Goal: Task Accomplishment & Management: Contribute content

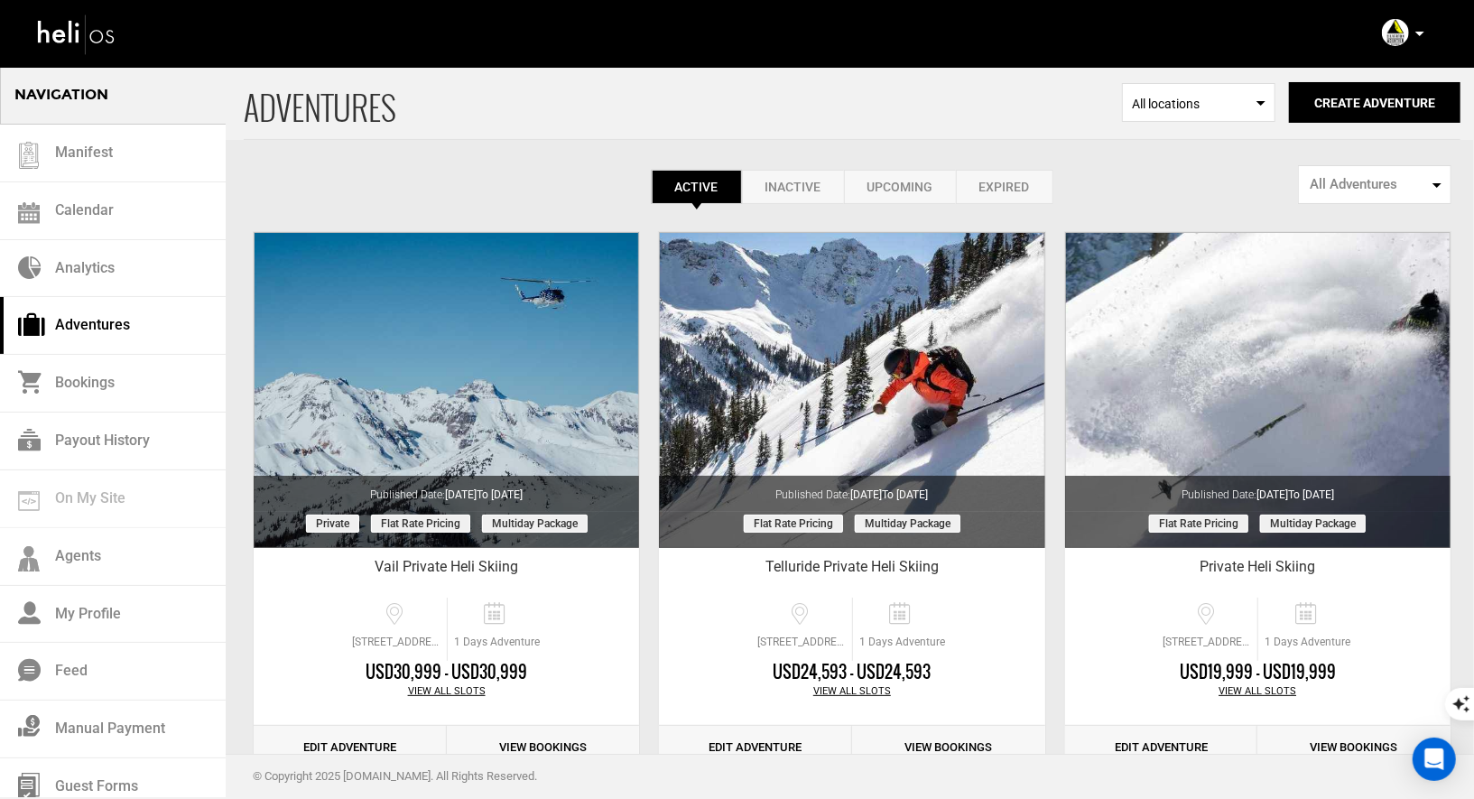
click at [1416, 28] on p at bounding box center [1419, 33] width 11 height 21
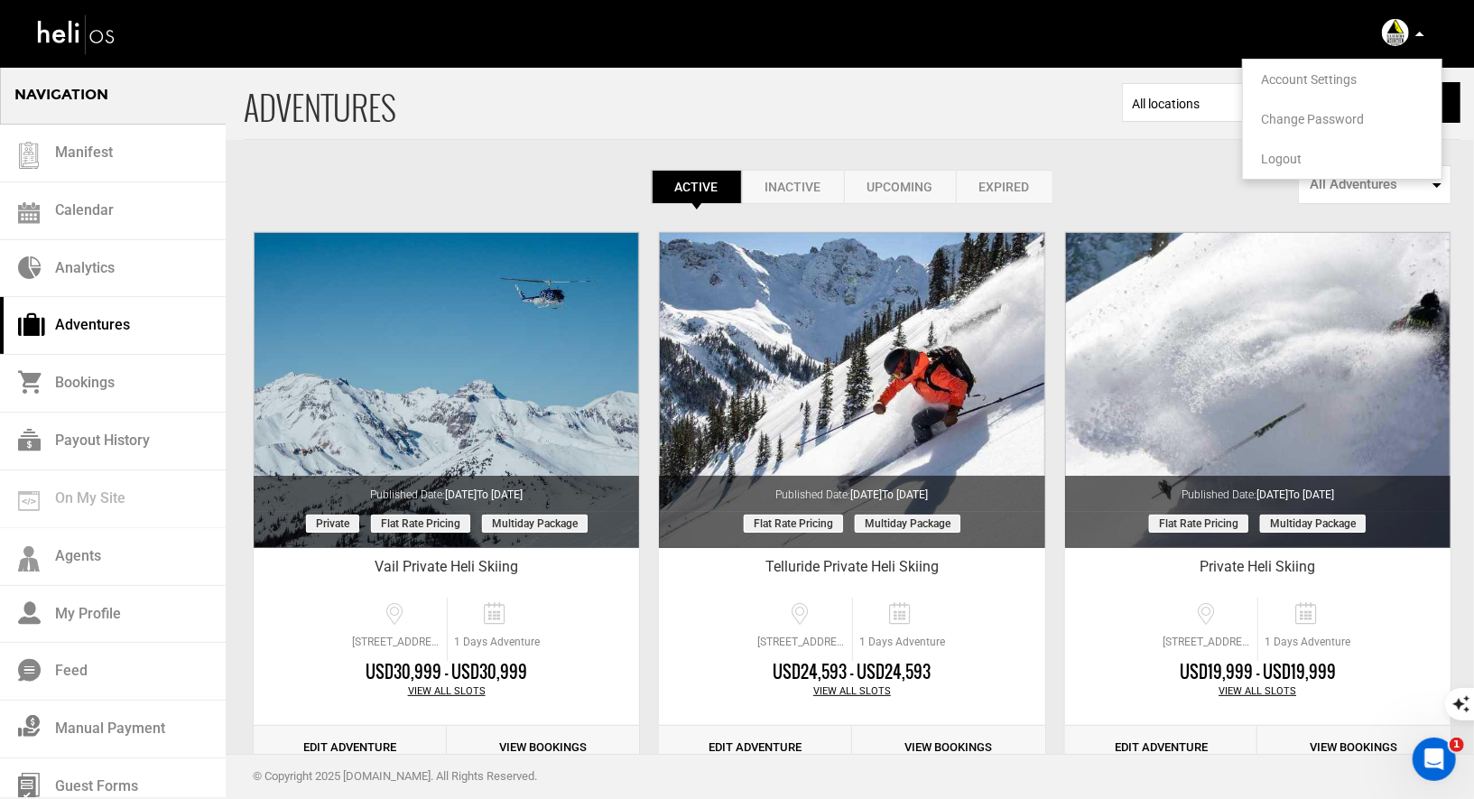
click at [1285, 166] on li "Logout" at bounding box center [1342, 159] width 199 height 40
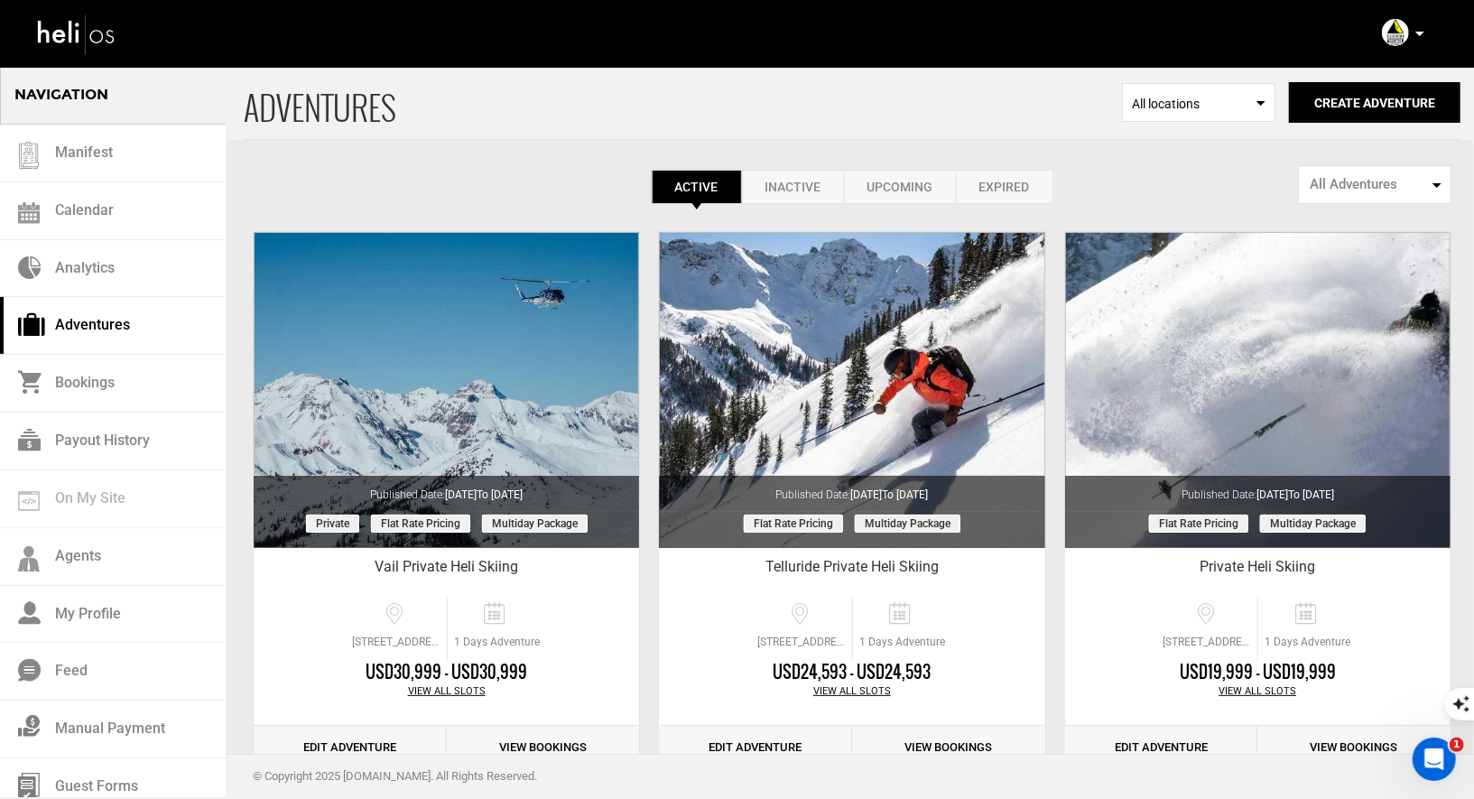
click at [1414, 36] on p at bounding box center [1419, 33] width 11 height 21
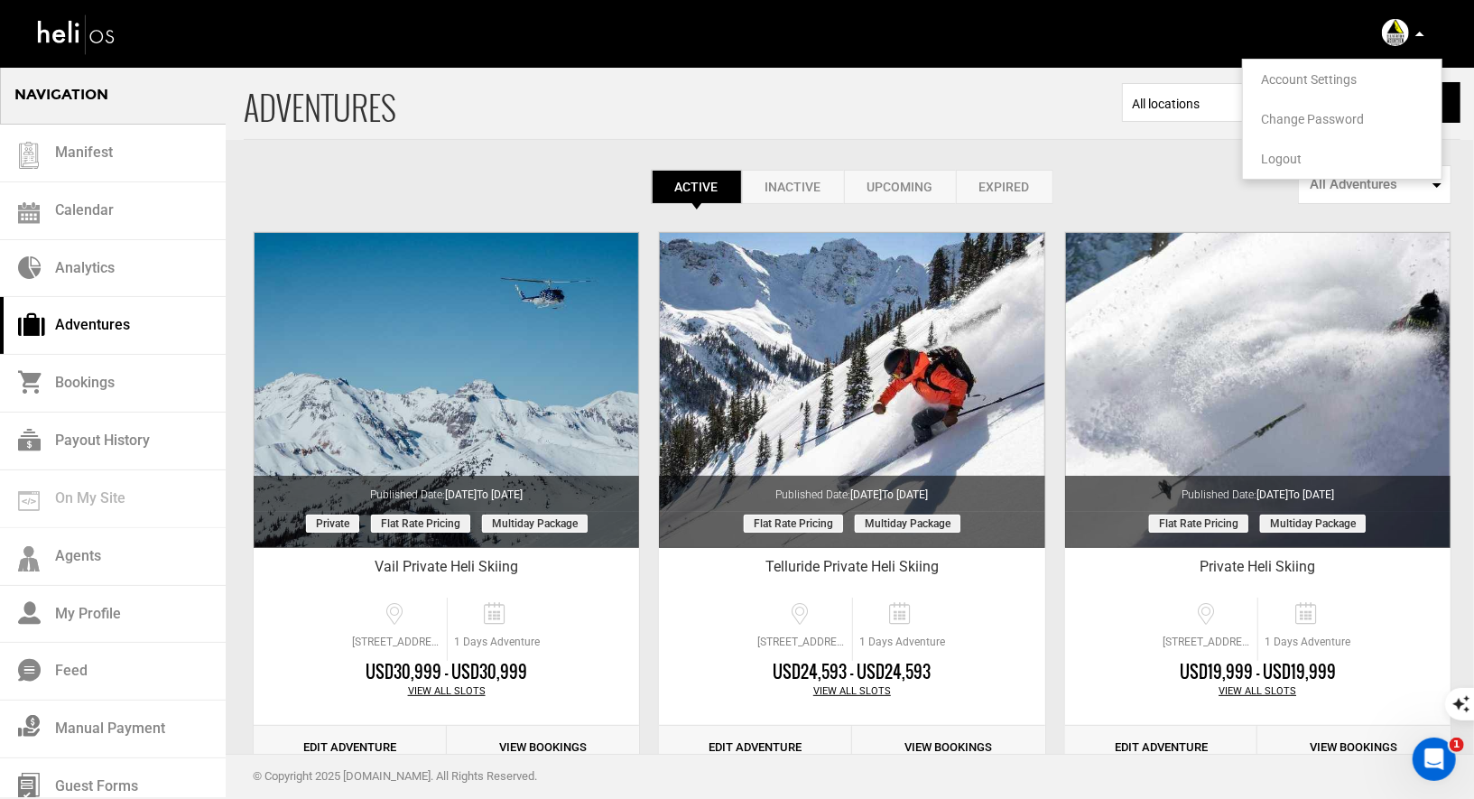
click at [1276, 156] on span "Logout" at bounding box center [1281, 159] width 41 height 14
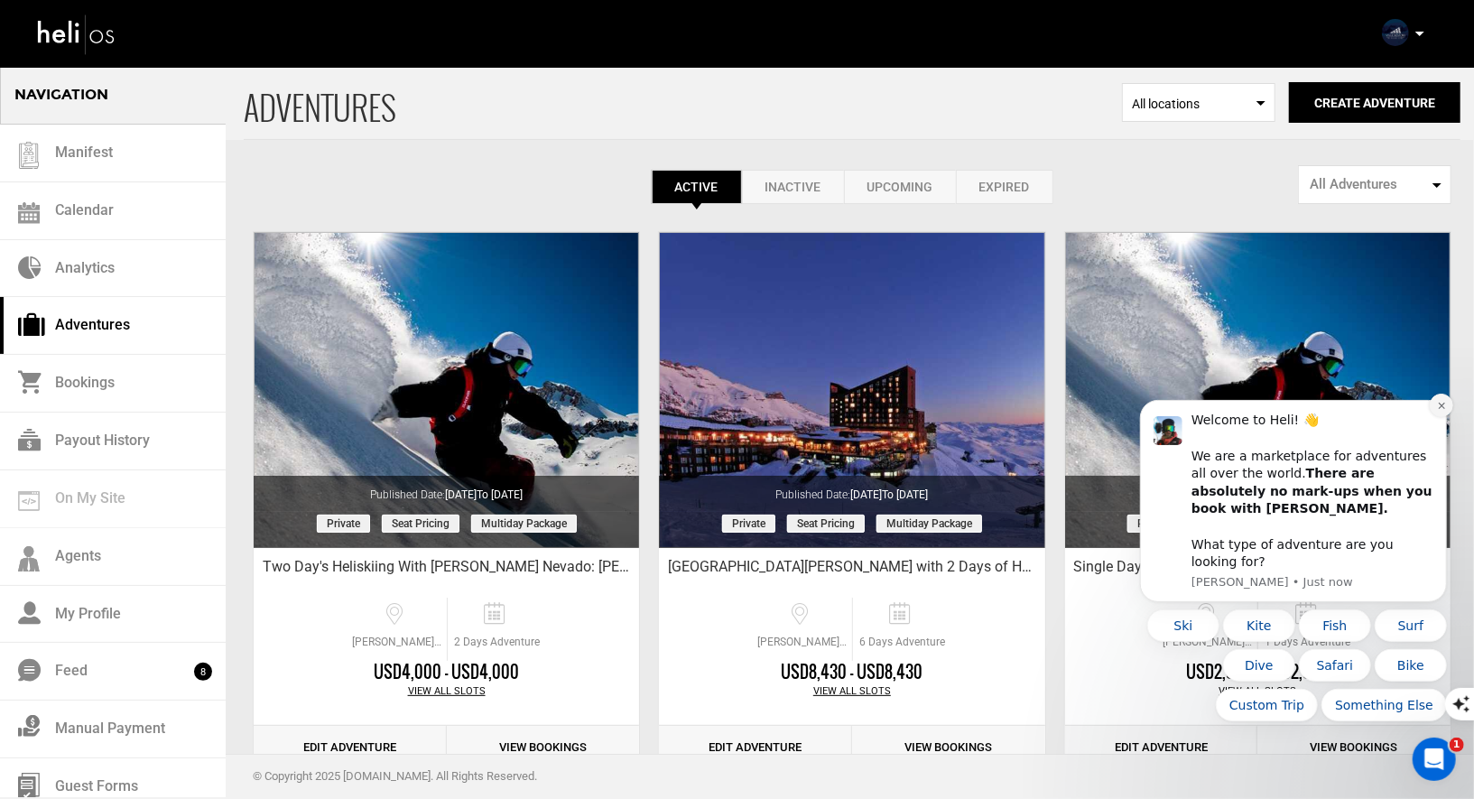
click at [1432, 416] on button "Dismiss notification" at bounding box center [1440, 404] width 23 height 23
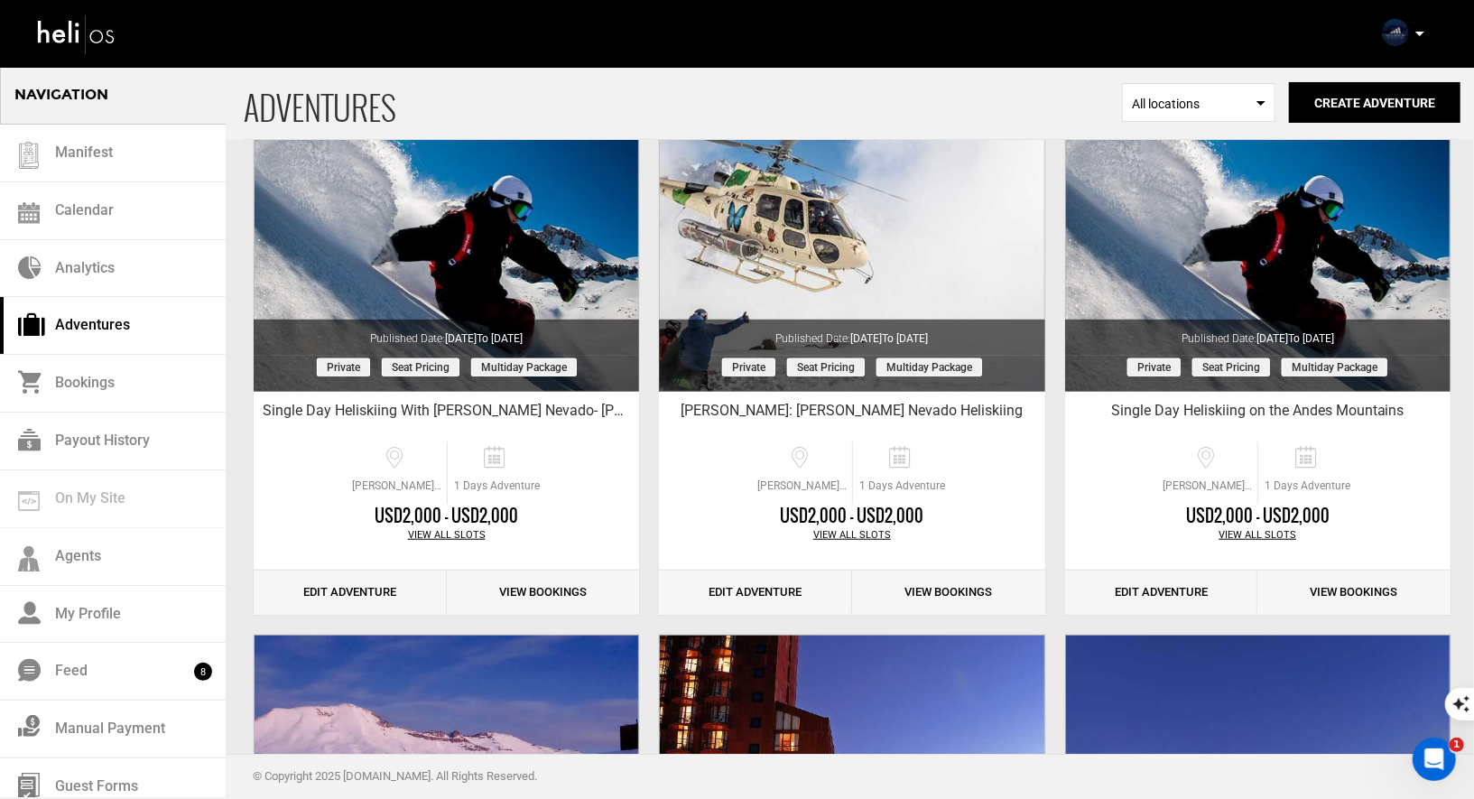
scroll to position [506, 0]
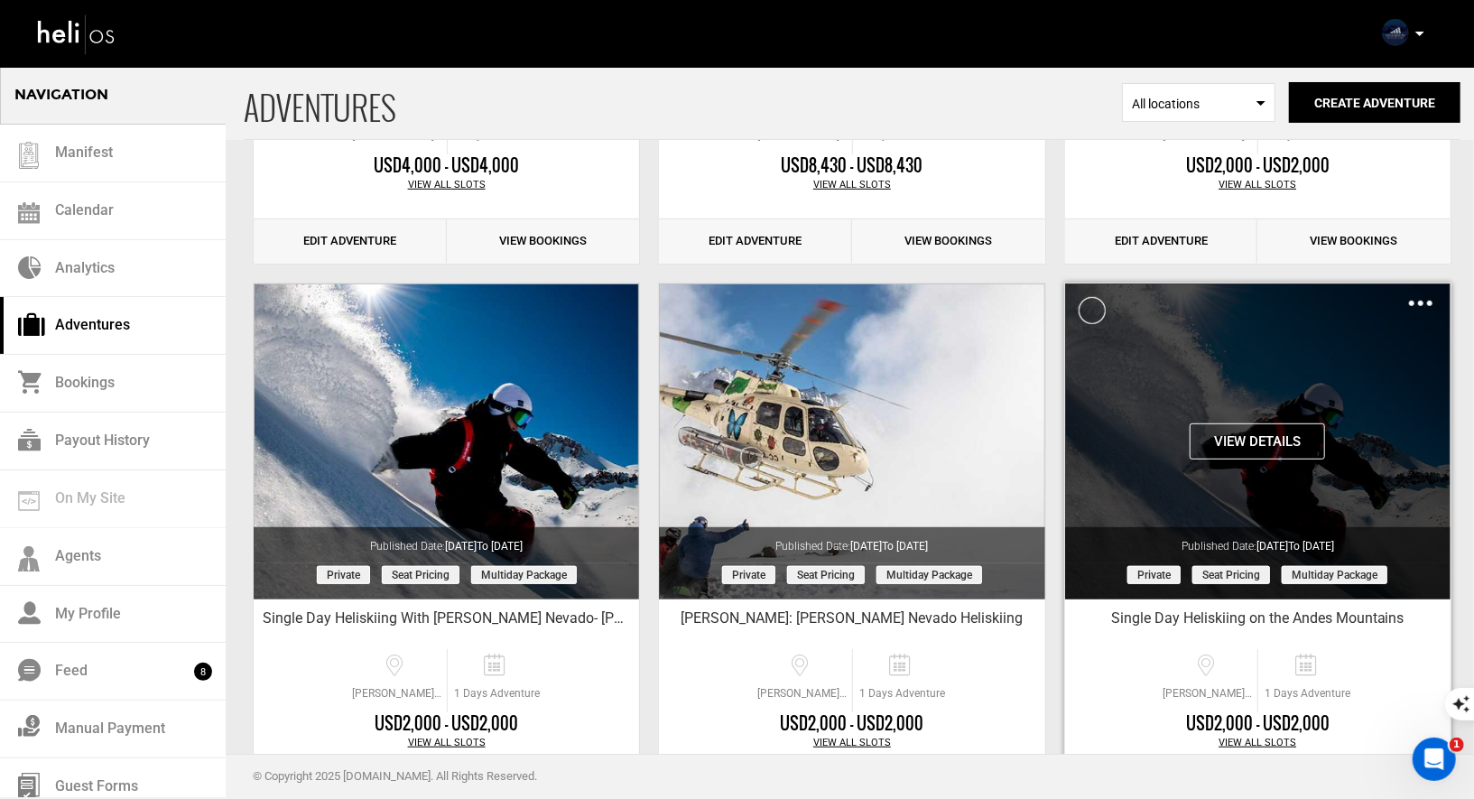
click at [1420, 306] on div "Clone De-Activate Share Delete" at bounding box center [1420, 302] width 23 height 21
click at [1419, 307] on div "Clone De-Activate Share Delete" at bounding box center [1420, 302] width 23 height 21
click at [1411, 301] on img at bounding box center [1420, 303] width 23 height 5
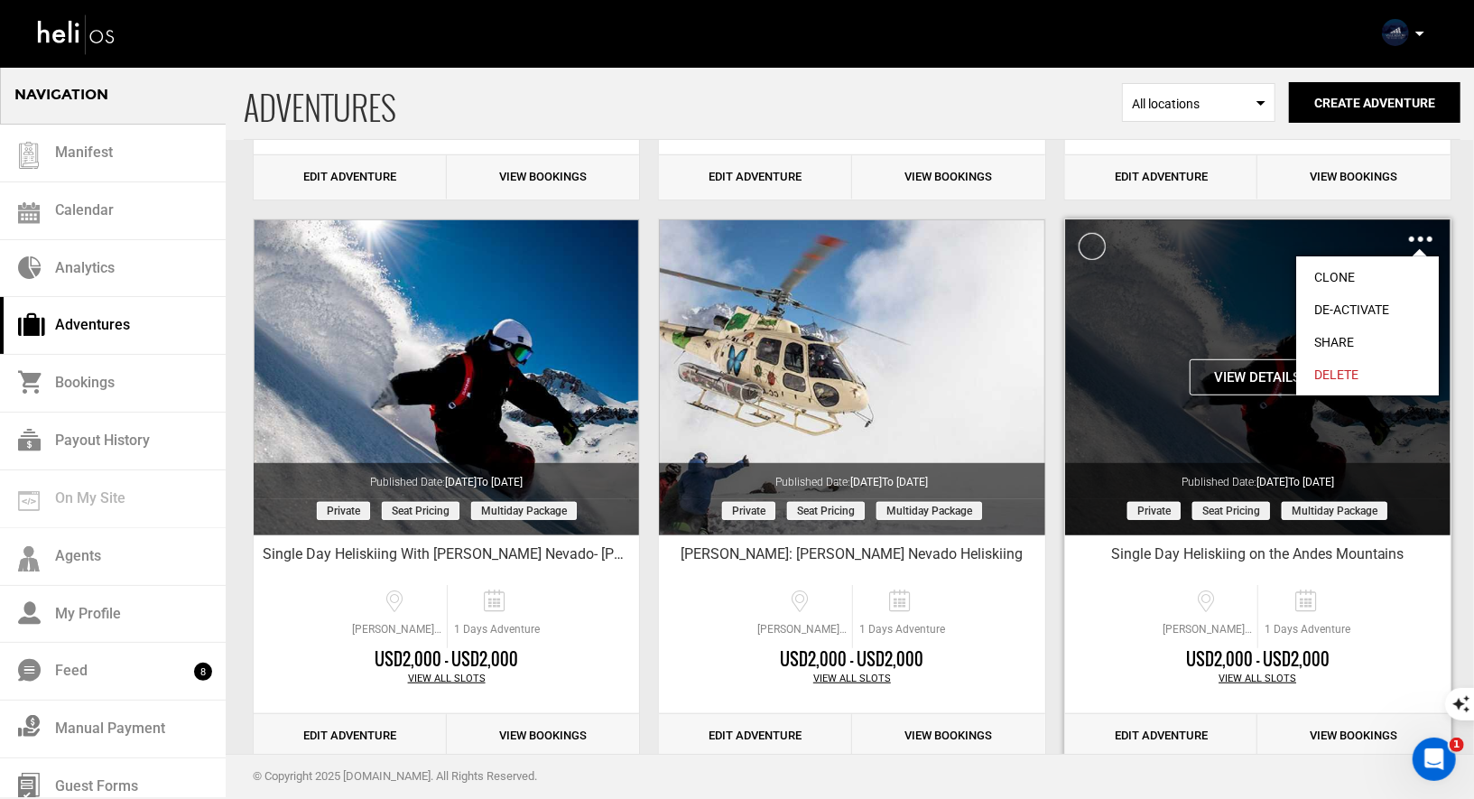
scroll to position [599, 0]
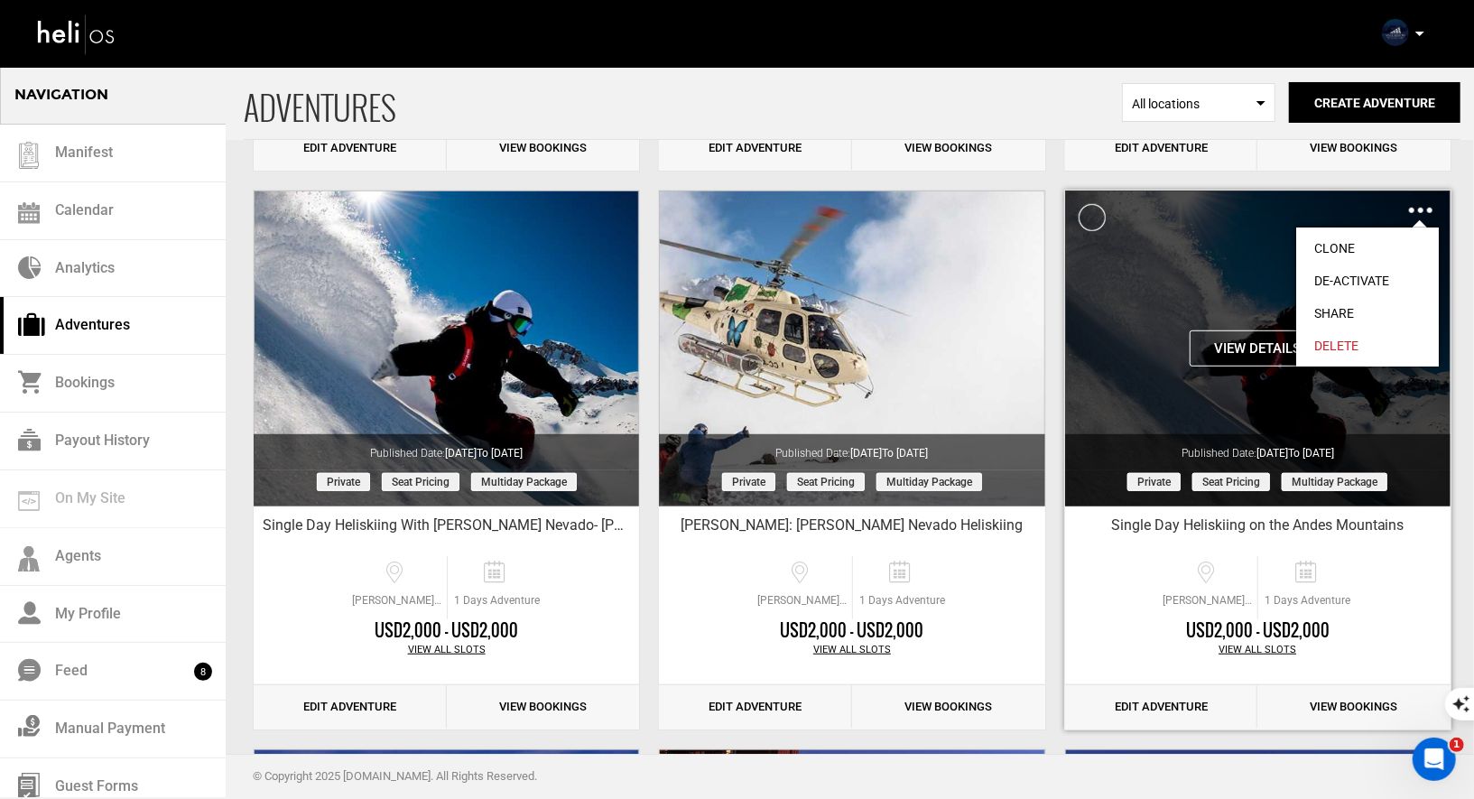
click at [1346, 247] on link "Clone" at bounding box center [1367, 248] width 143 height 32
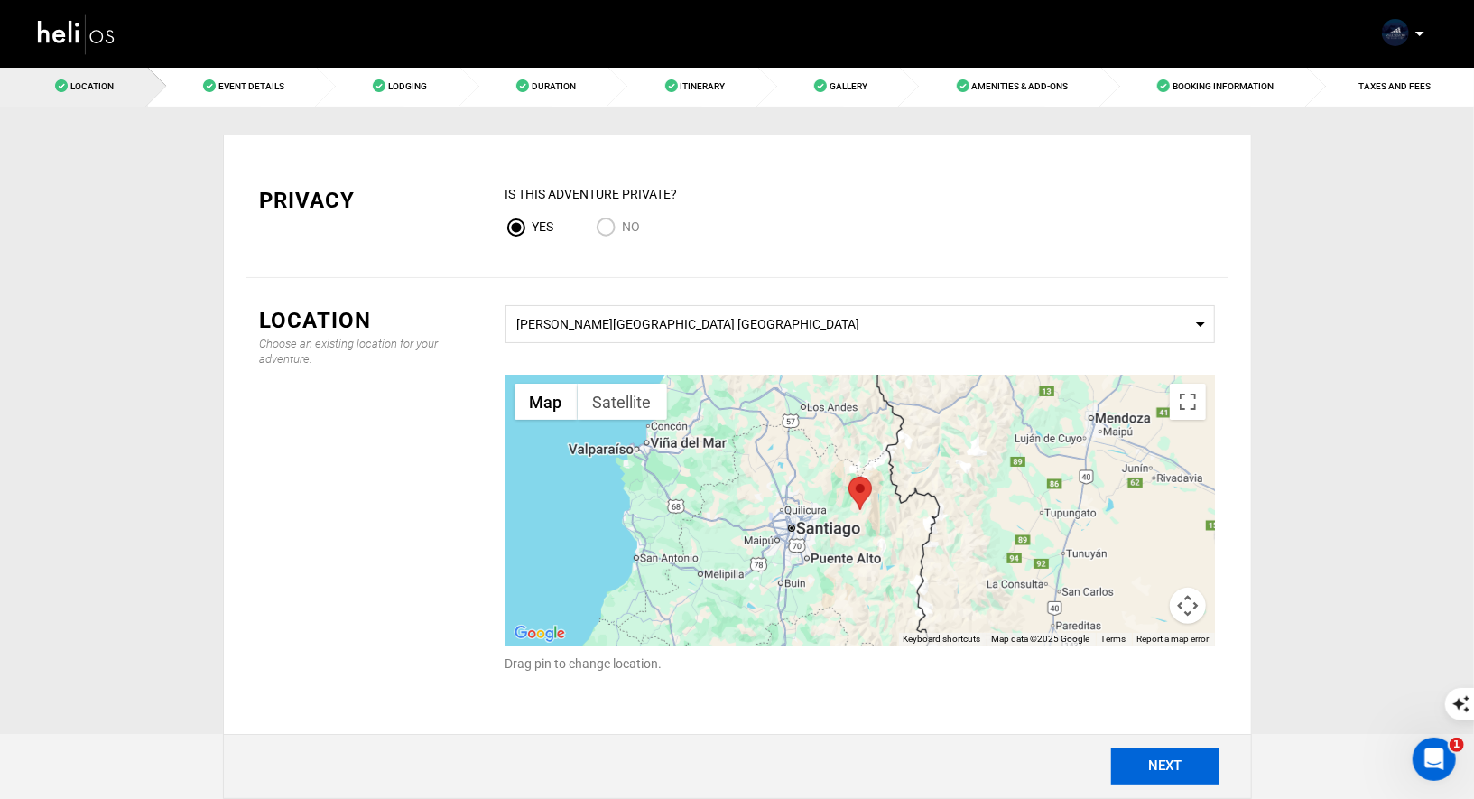
click at [1156, 767] on button "NEXT" at bounding box center [1165, 766] width 108 height 36
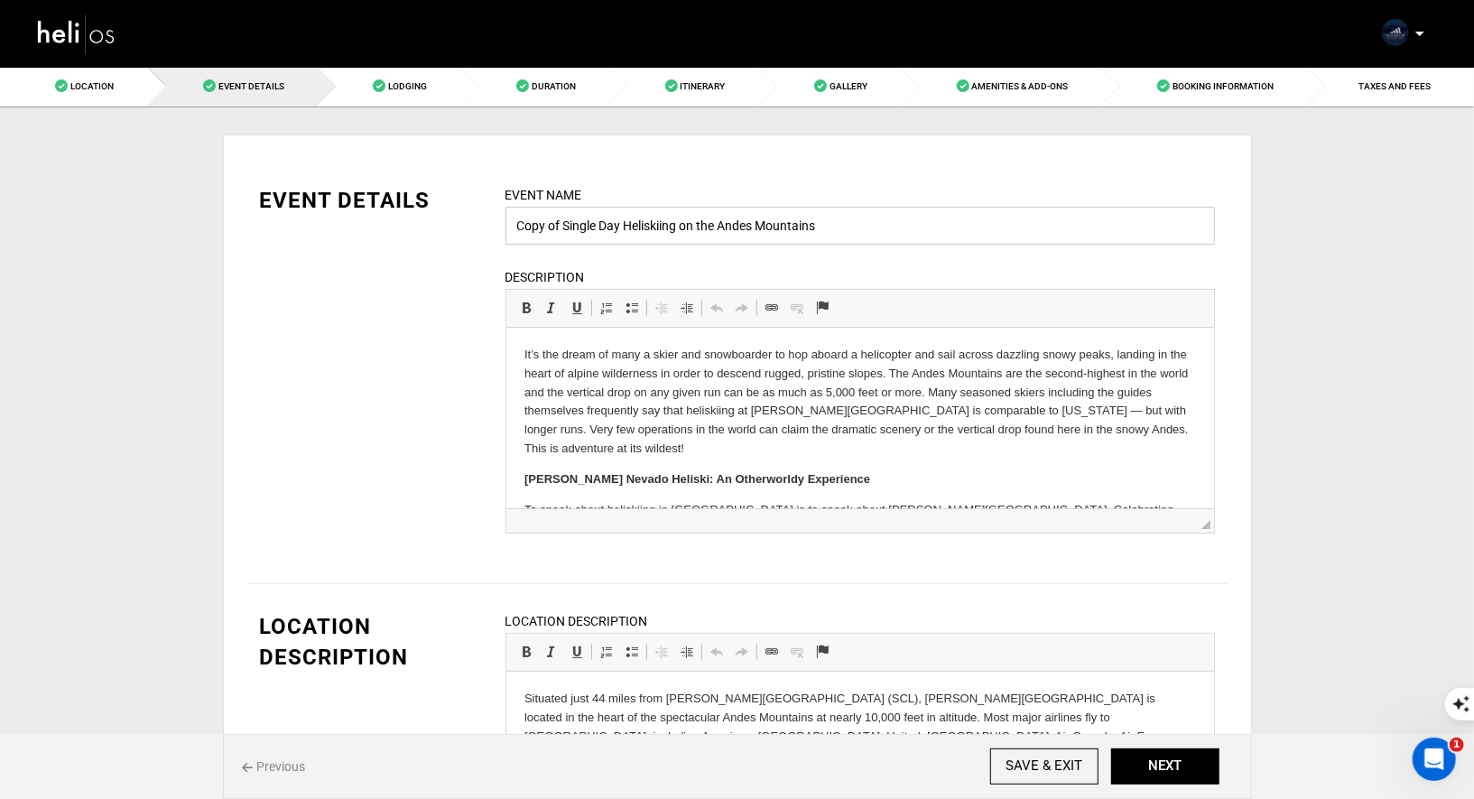
drag, startPoint x: 561, startPoint y: 225, endPoint x: 476, endPoint y: 219, distance: 85.9
click at [481, 222] on div "EVENT DETAILS Event Name Copy of Single Day Heliskiing on the Andes Mountains E…" at bounding box center [737, 370] width 982 height 371
click at [789, 222] on input "Single Day Heliskiing on the Andes Mountains" at bounding box center [860, 226] width 710 height 38
paste input "Albert Casalprim"
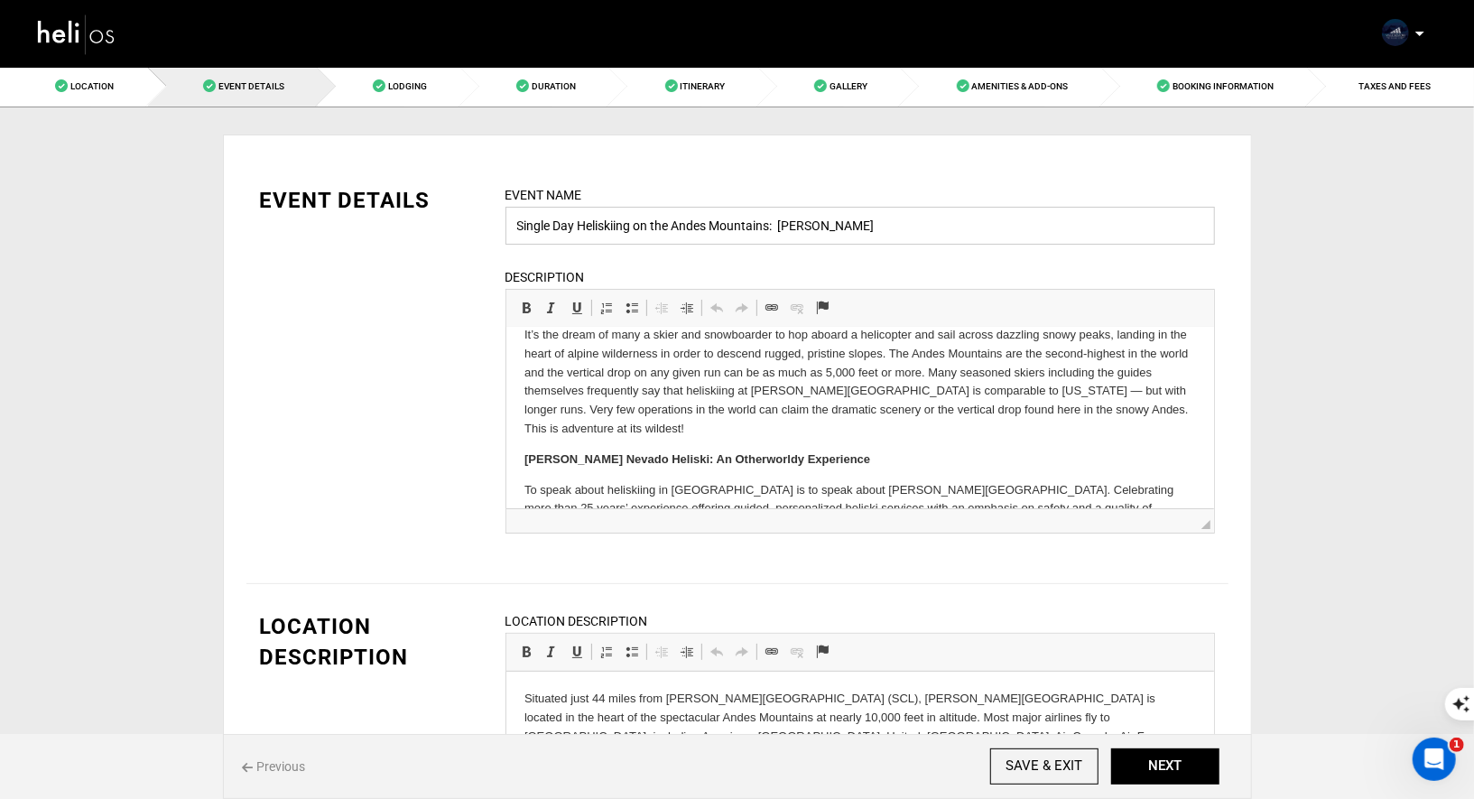
scroll to position [22, 0]
type input "Single Day Heliskiing on the Andes Mountains: [PERSON_NAME]"
click at [1140, 767] on button "NEXT" at bounding box center [1165, 766] width 108 height 36
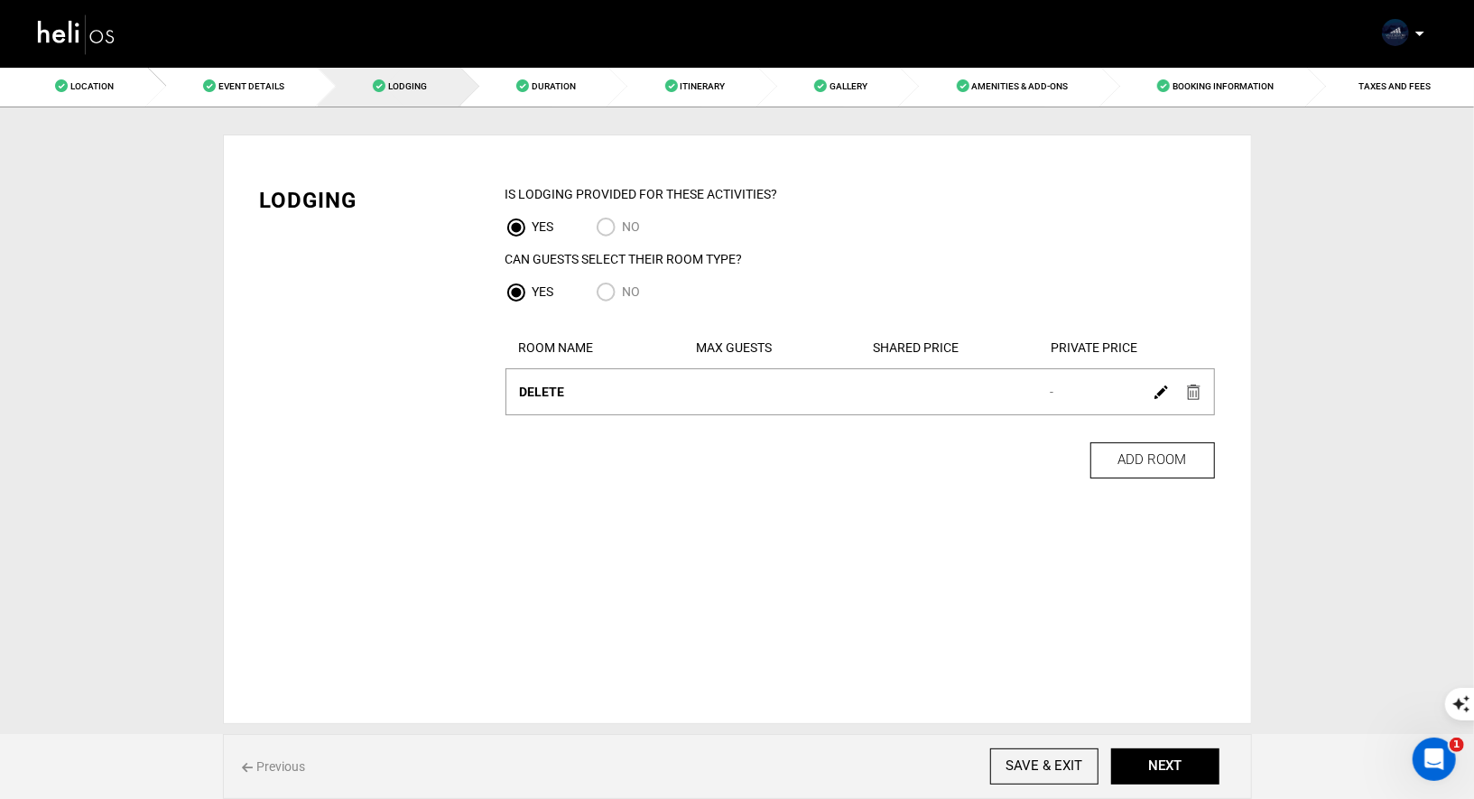
click at [1198, 394] on img at bounding box center [1194, 392] width 14 height 15
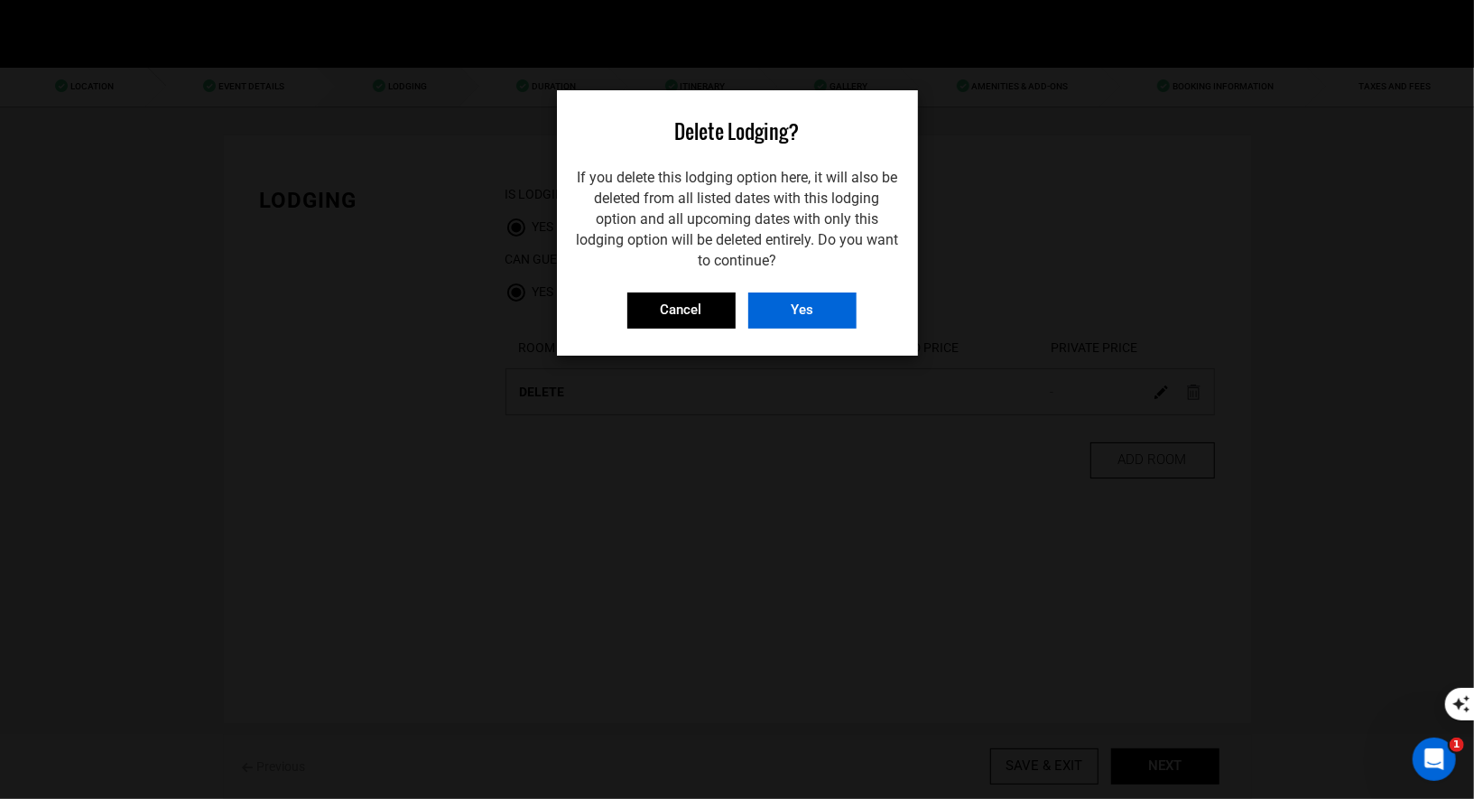
click at [810, 328] on input "Yes" at bounding box center [802, 310] width 108 height 36
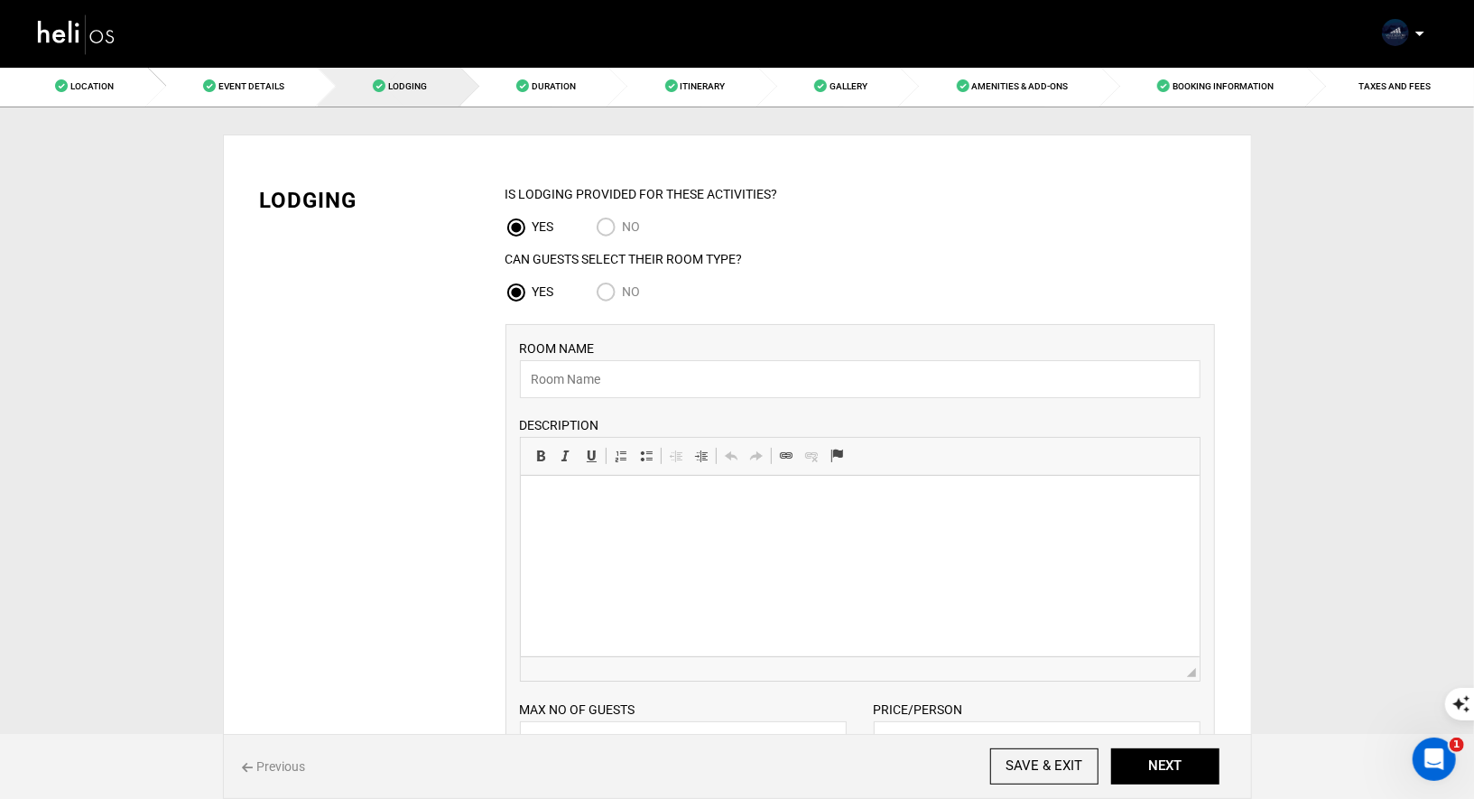
click at [609, 297] on input "No" at bounding box center [609, 294] width 27 height 24
radio input "true"
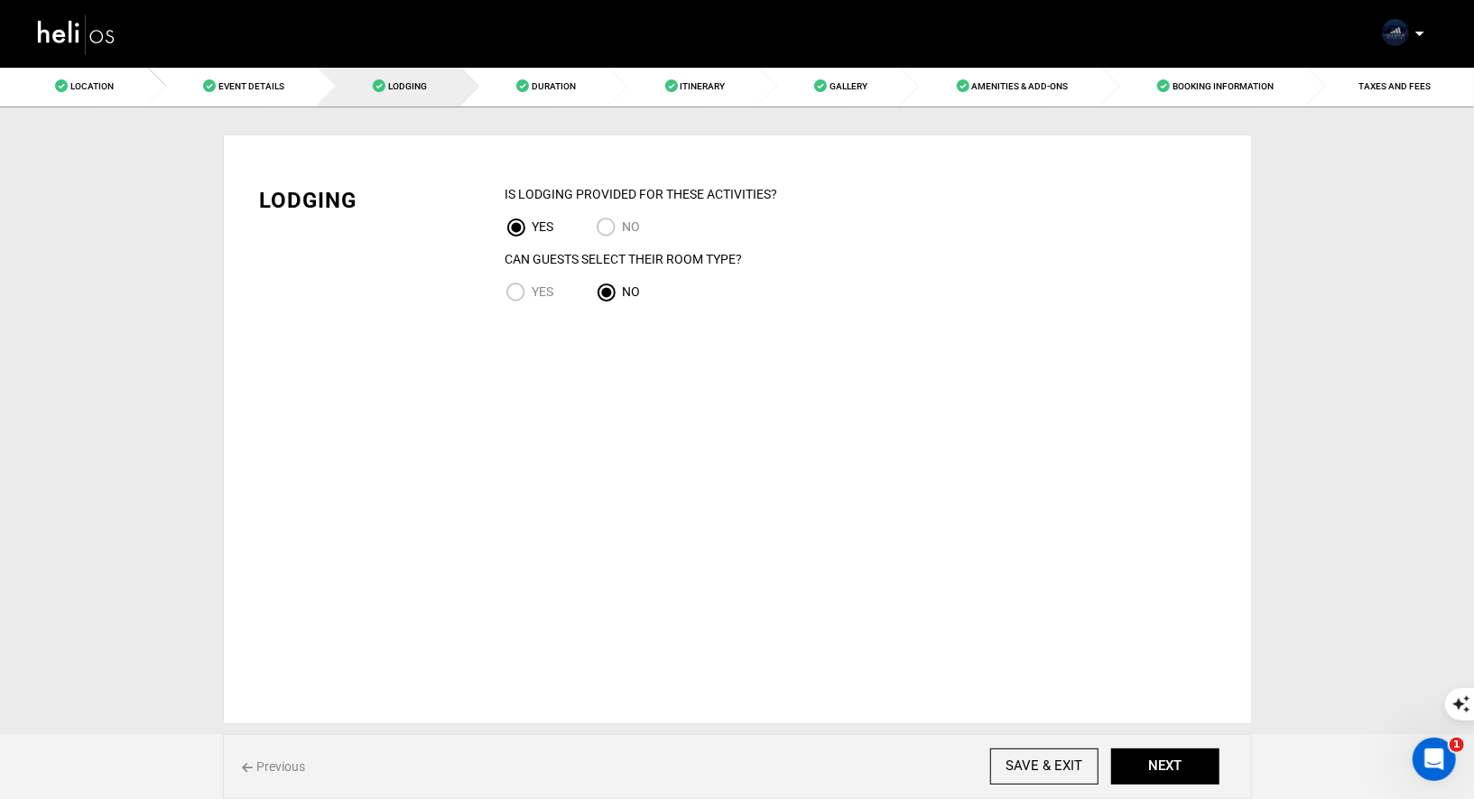
click at [607, 226] on input "NO" at bounding box center [609, 229] width 27 height 24
radio input "true"
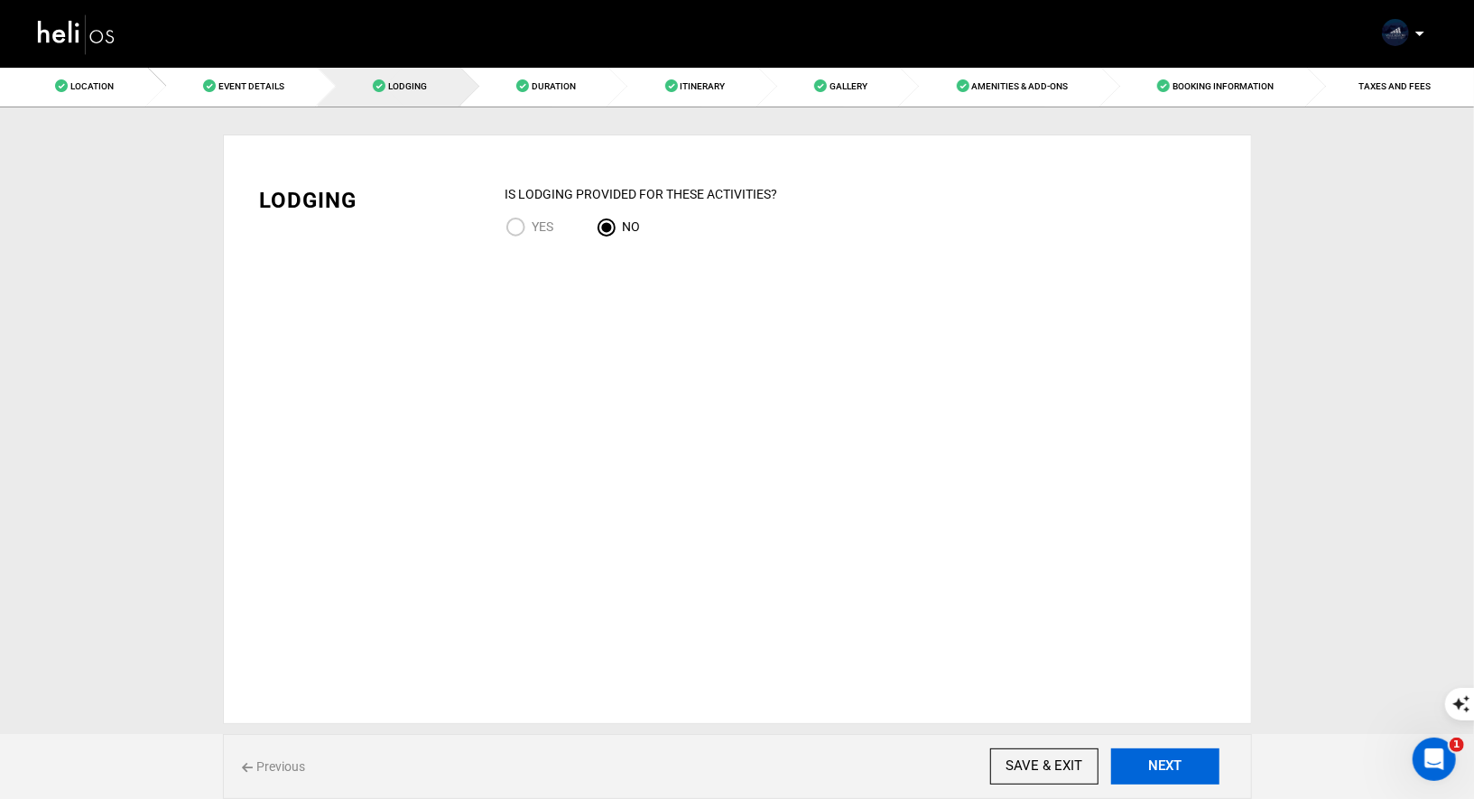
click at [1144, 767] on button "NEXT" at bounding box center [1165, 766] width 108 height 36
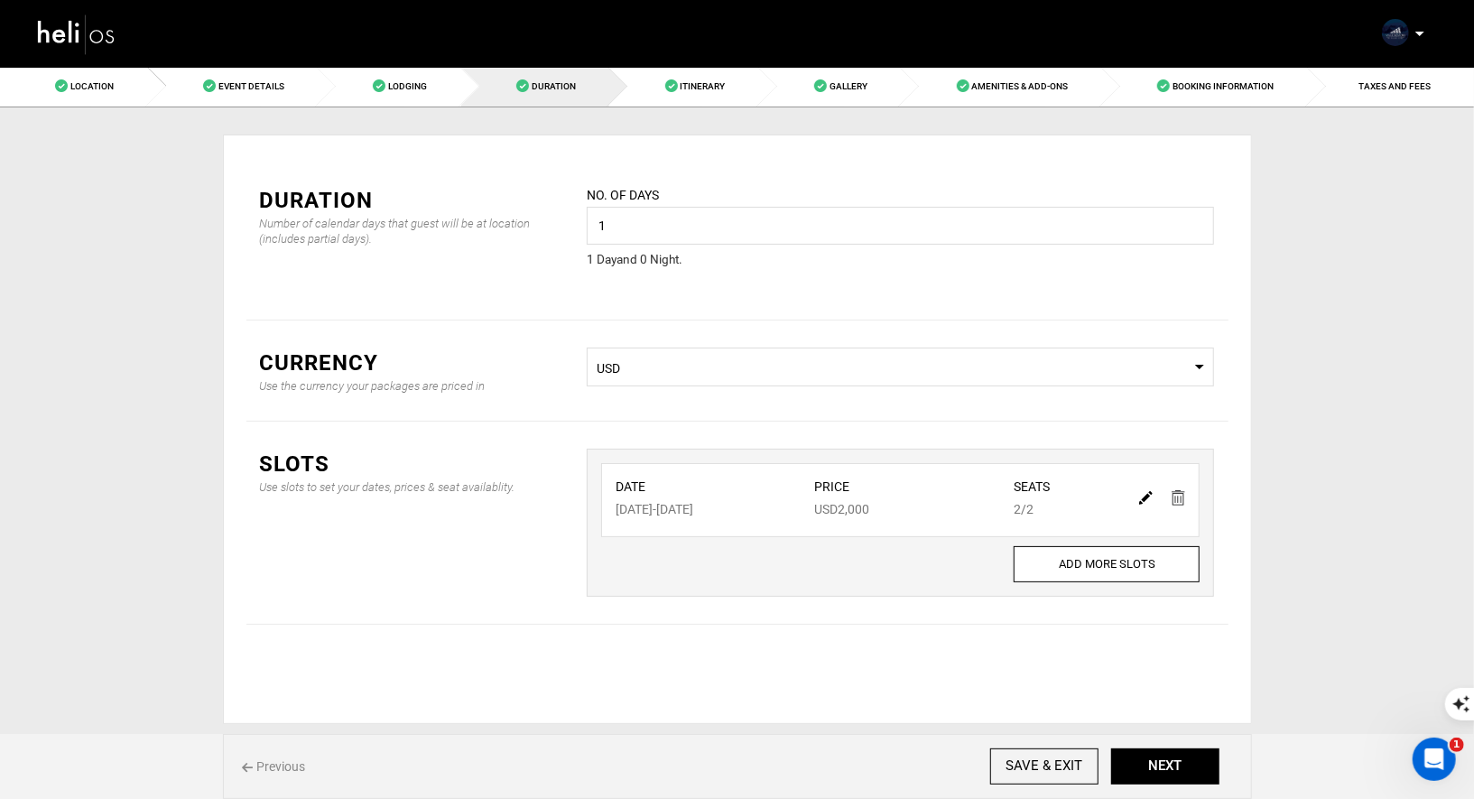
click at [1143, 494] on img at bounding box center [1146, 498] width 14 height 14
type input "08/29/2025"
type input "2000"
type input "2"
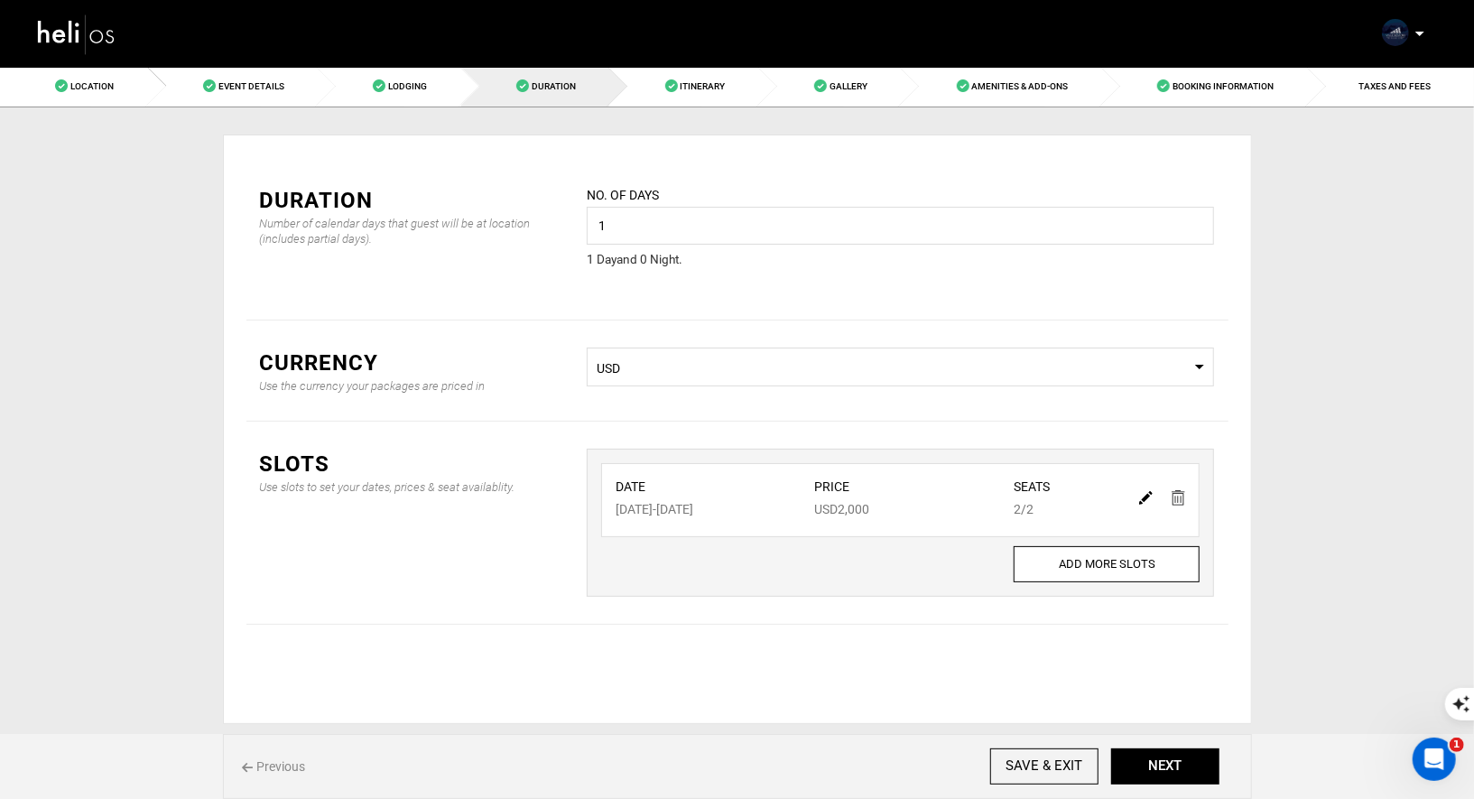
type input "2"
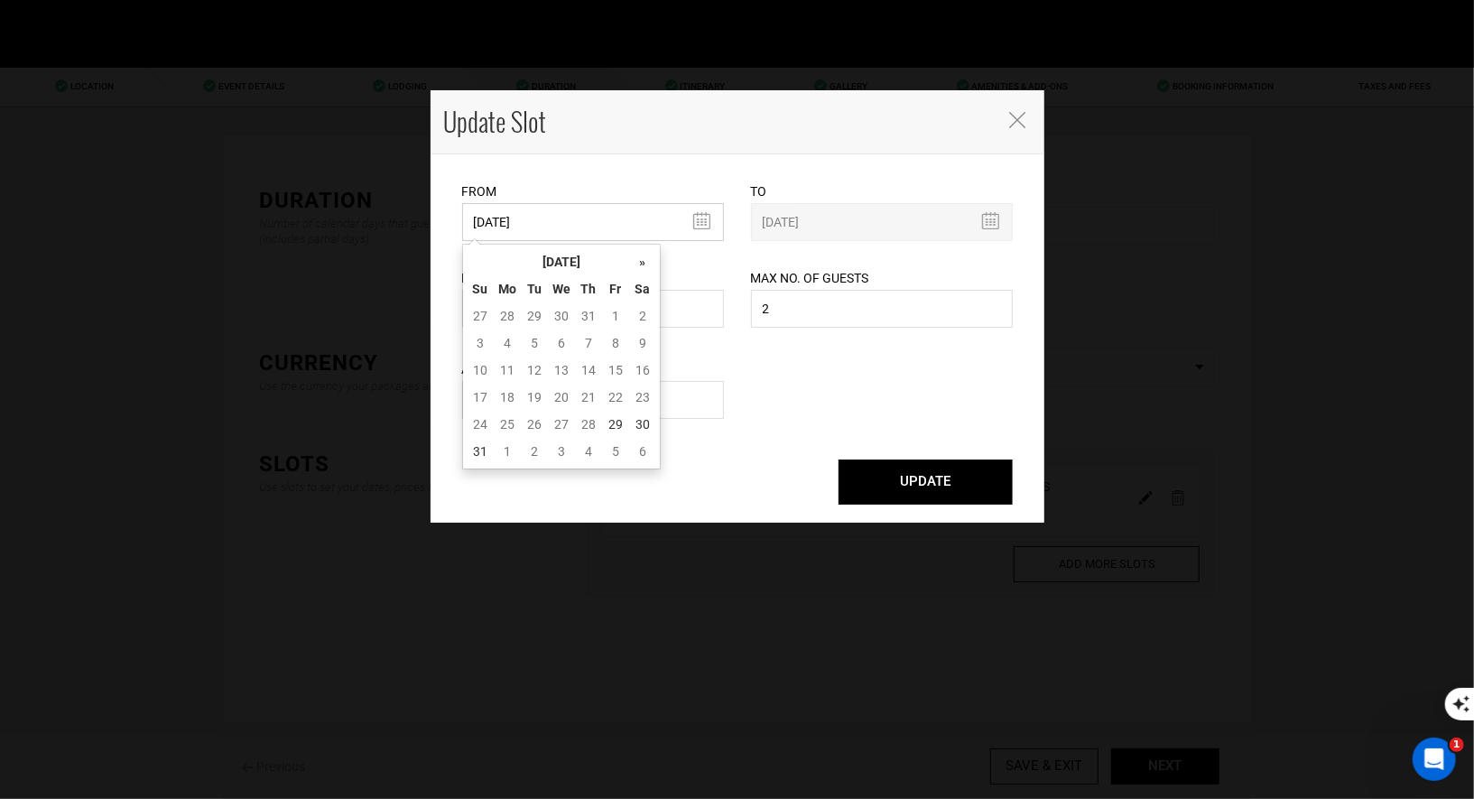
click at [544, 220] on input "08/29/2025" at bounding box center [593, 222] width 262 height 38
click at [646, 262] on th "»" at bounding box center [642, 261] width 27 height 27
click at [566, 315] on td "3" at bounding box center [561, 315] width 27 height 27
type input "09/03/2025"
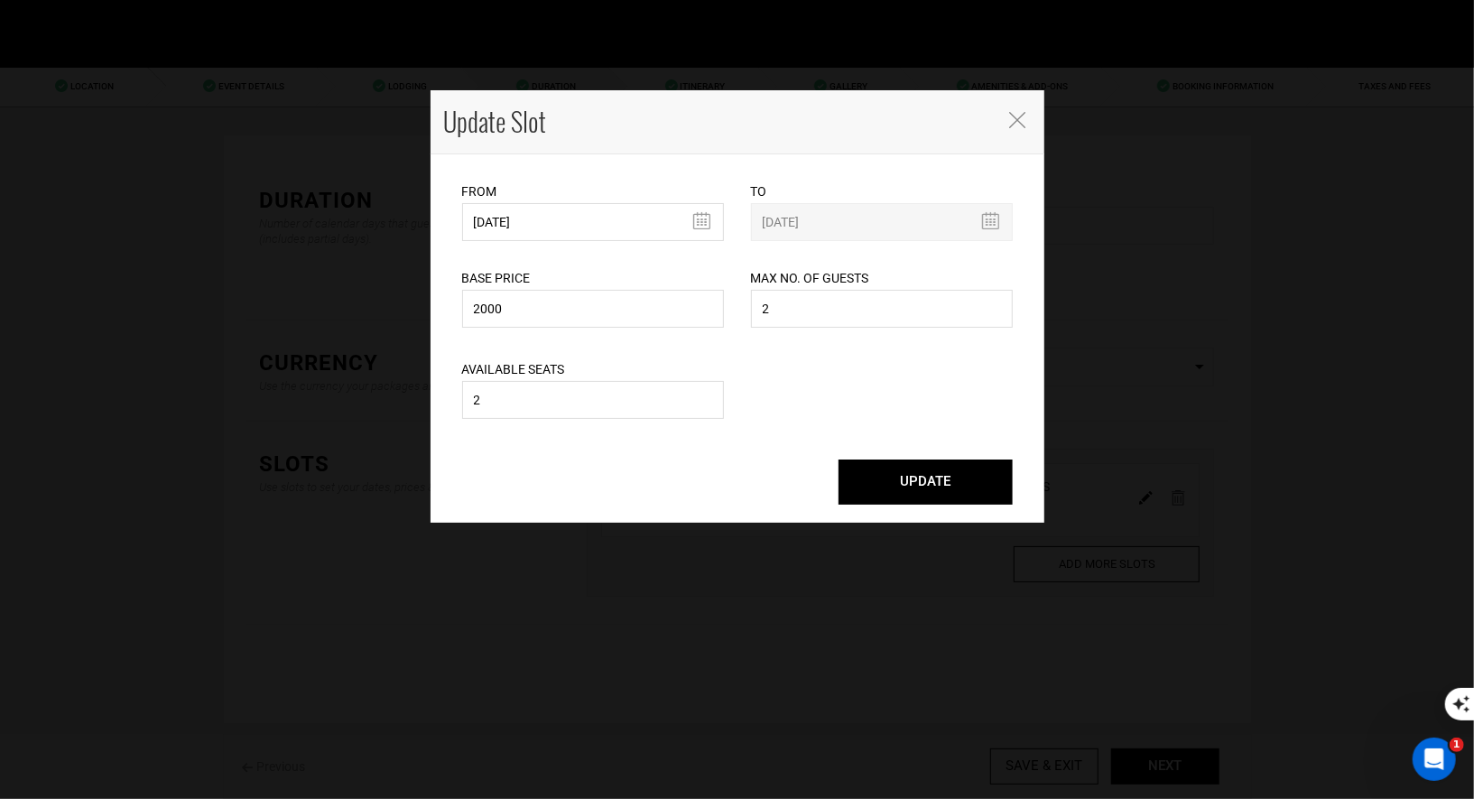
click at [905, 468] on button "UPDATE" at bounding box center [926, 481] width 174 height 45
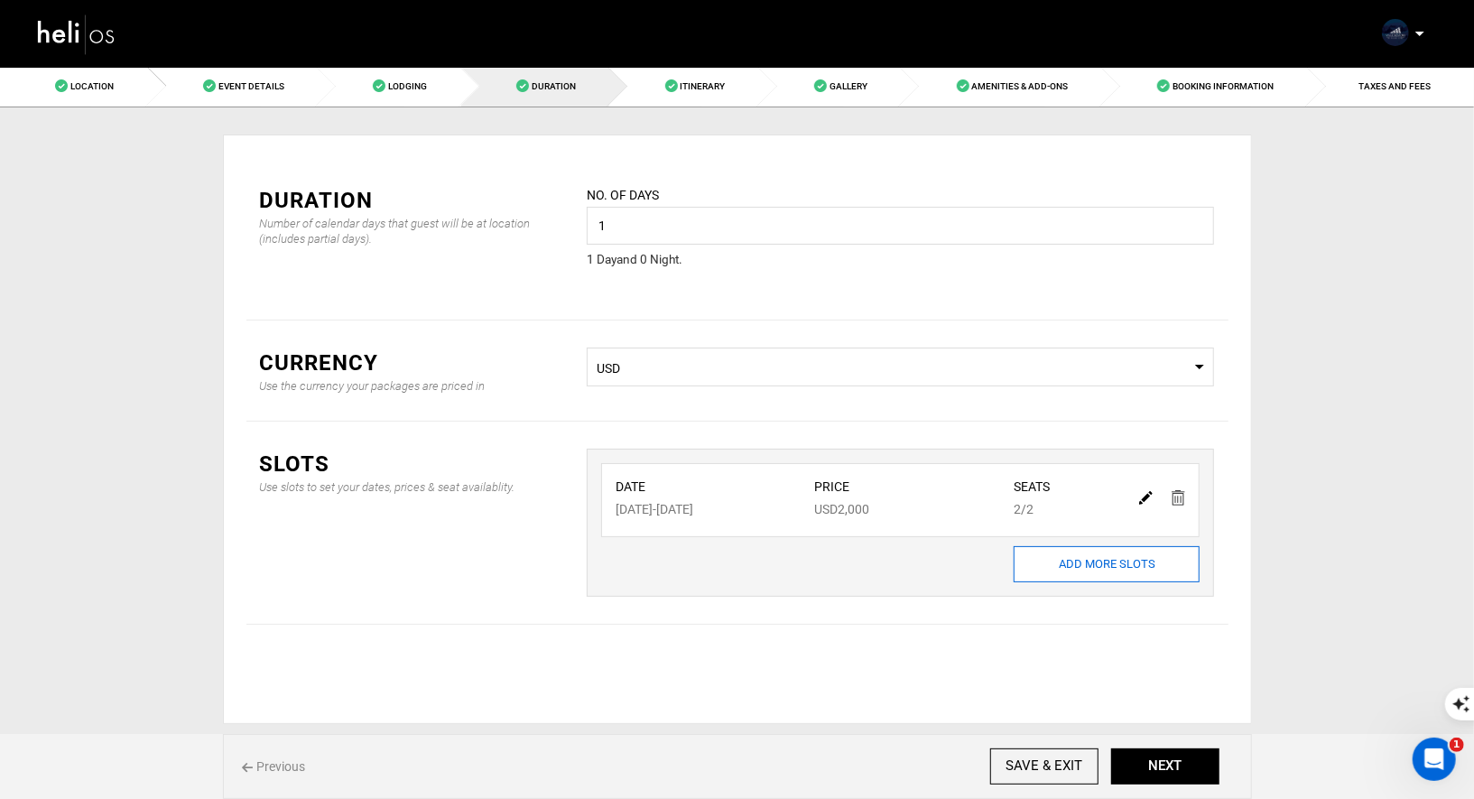
click at [1081, 558] on input "ADD MORE SLOTS" at bounding box center [1107, 564] width 186 height 36
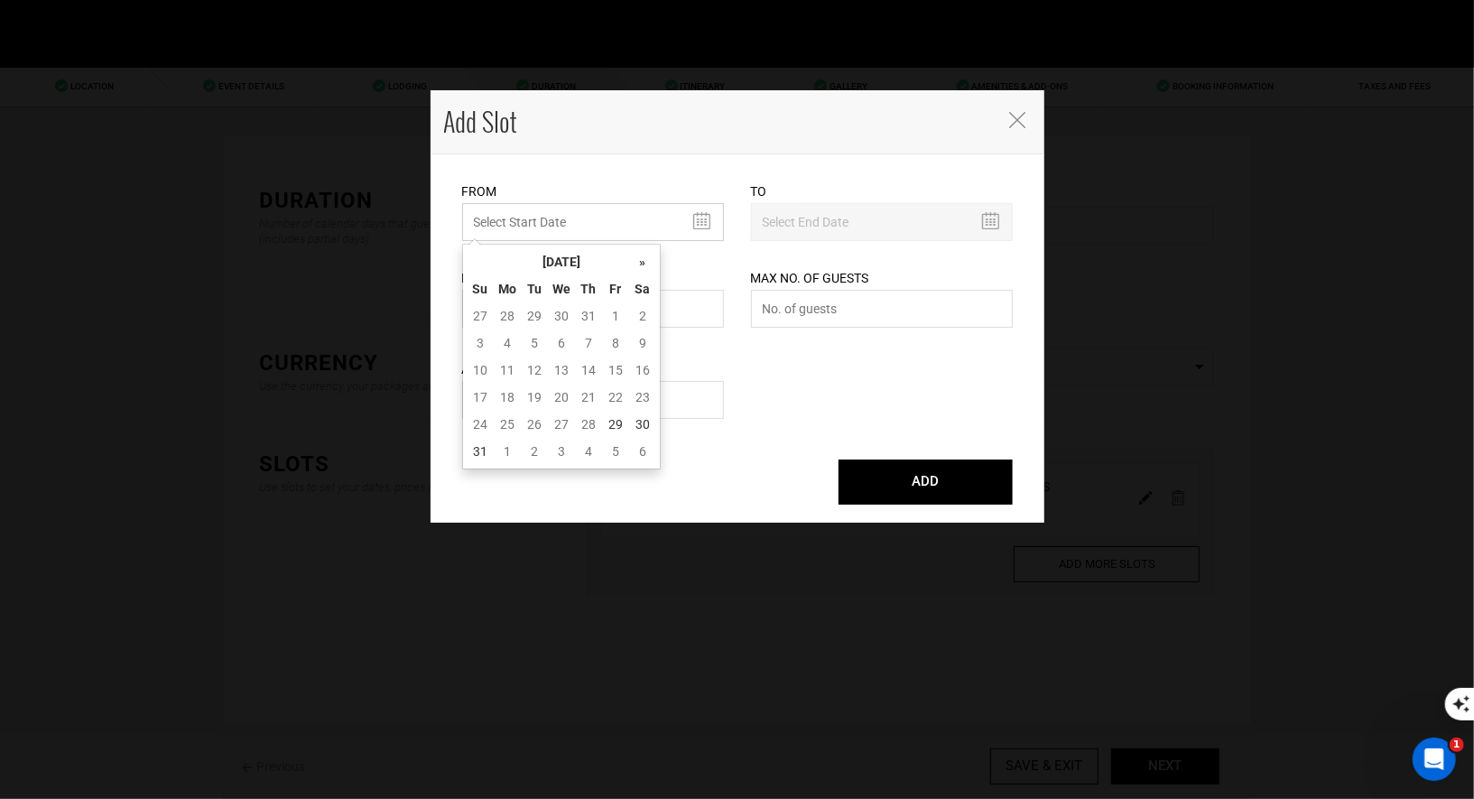
click at [582, 230] on input "MINIMUM NUMBER OF NIGHTS" at bounding box center [593, 222] width 262 height 38
click at [632, 263] on th "»" at bounding box center [642, 261] width 27 height 27
click at [583, 316] on td "4" at bounding box center [588, 315] width 27 height 27
type input "09/04/2025"
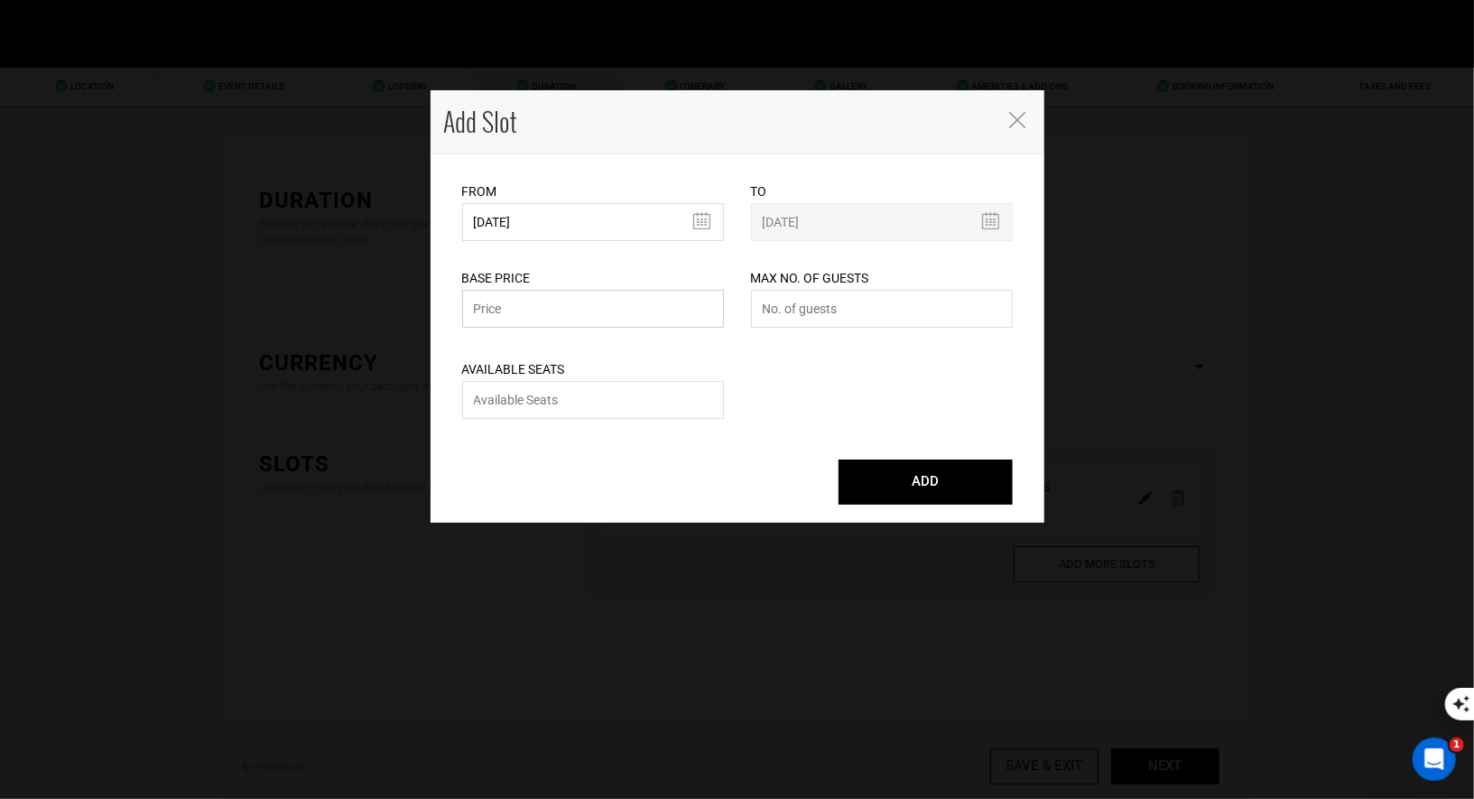
click at [623, 311] on input "text" at bounding box center [593, 309] width 262 height 38
type input "2000"
click at [884, 320] on input "number" at bounding box center [882, 309] width 262 height 38
type input "1"
click at [601, 428] on div "From 09/04/2025 Please select start date. Start date already exists, please sel…" at bounding box center [738, 338] width 614 height 368
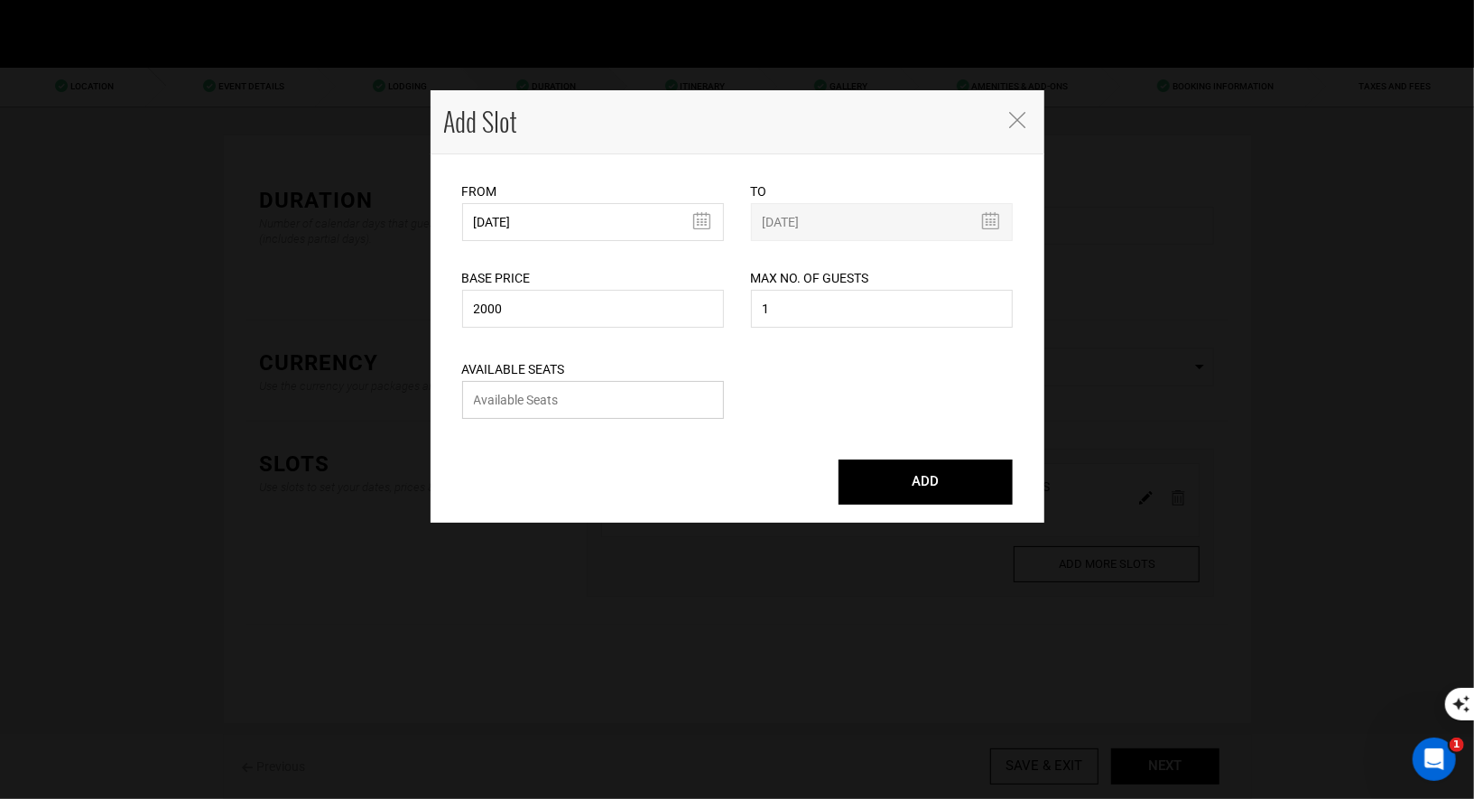
click at [606, 410] on input "number" at bounding box center [593, 400] width 262 height 38
type input "1"
click at [858, 486] on button "ADD" at bounding box center [926, 481] width 174 height 45
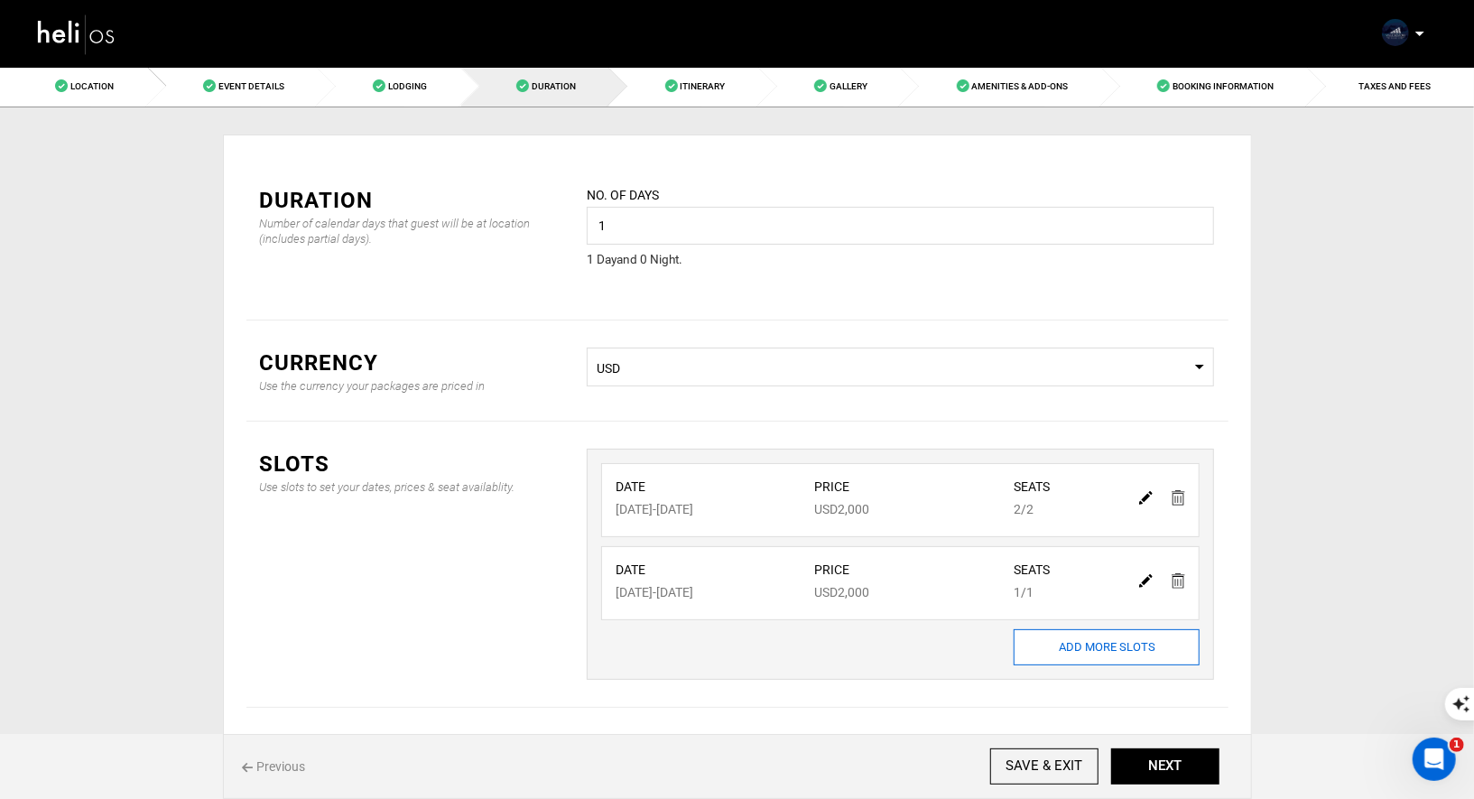
click at [1145, 641] on input "ADD MORE SLOTS" at bounding box center [1107, 647] width 186 height 36
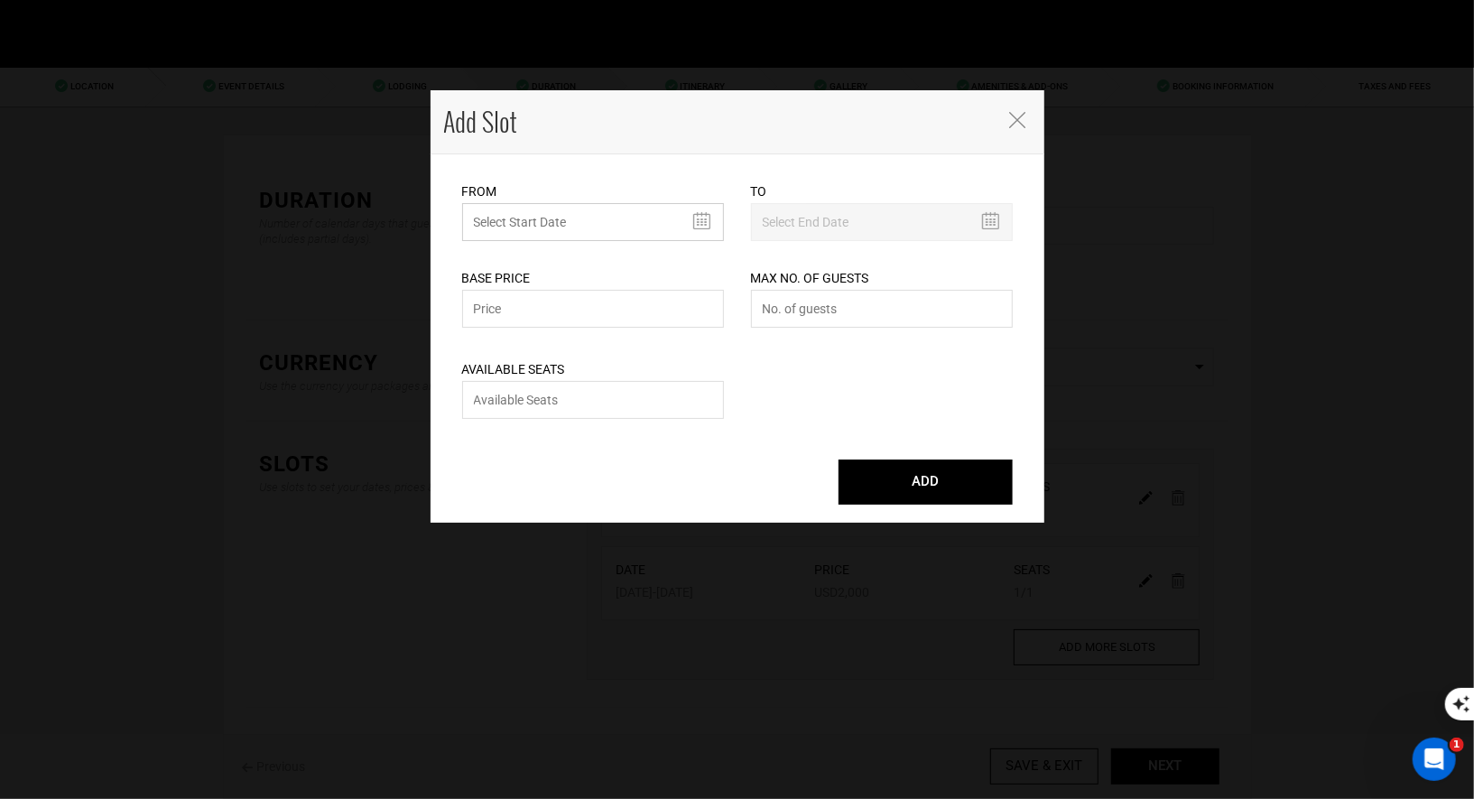
click at [579, 228] on input "MINIMUM NUMBER OF NIGHTS" at bounding box center [593, 222] width 262 height 38
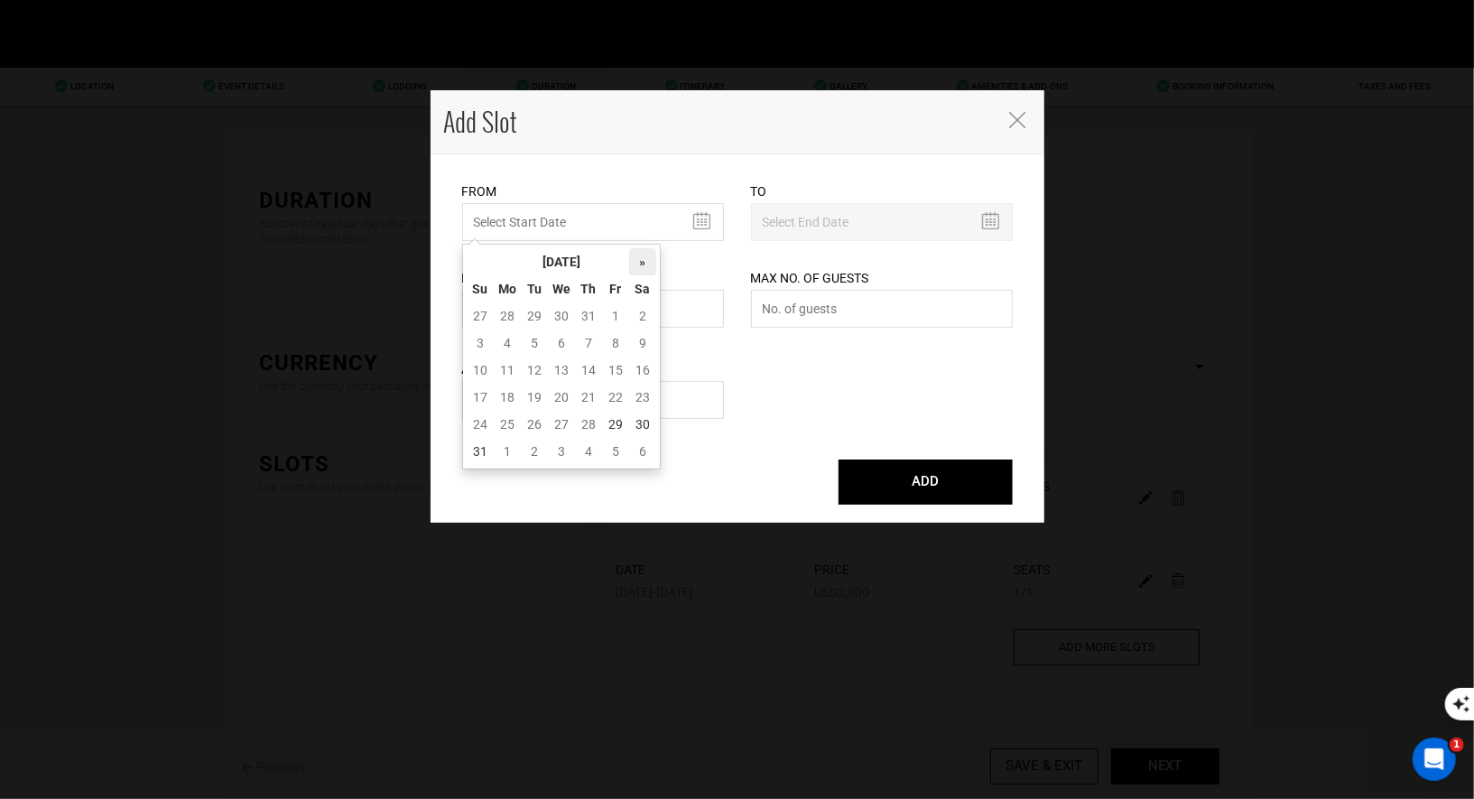
click at [638, 262] on th "»" at bounding box center [642, 261] width 27 height 27
click at [623, 312] on td "5" at bounding box center [615, 315] width 27 height 27
type input "09/05/2025"
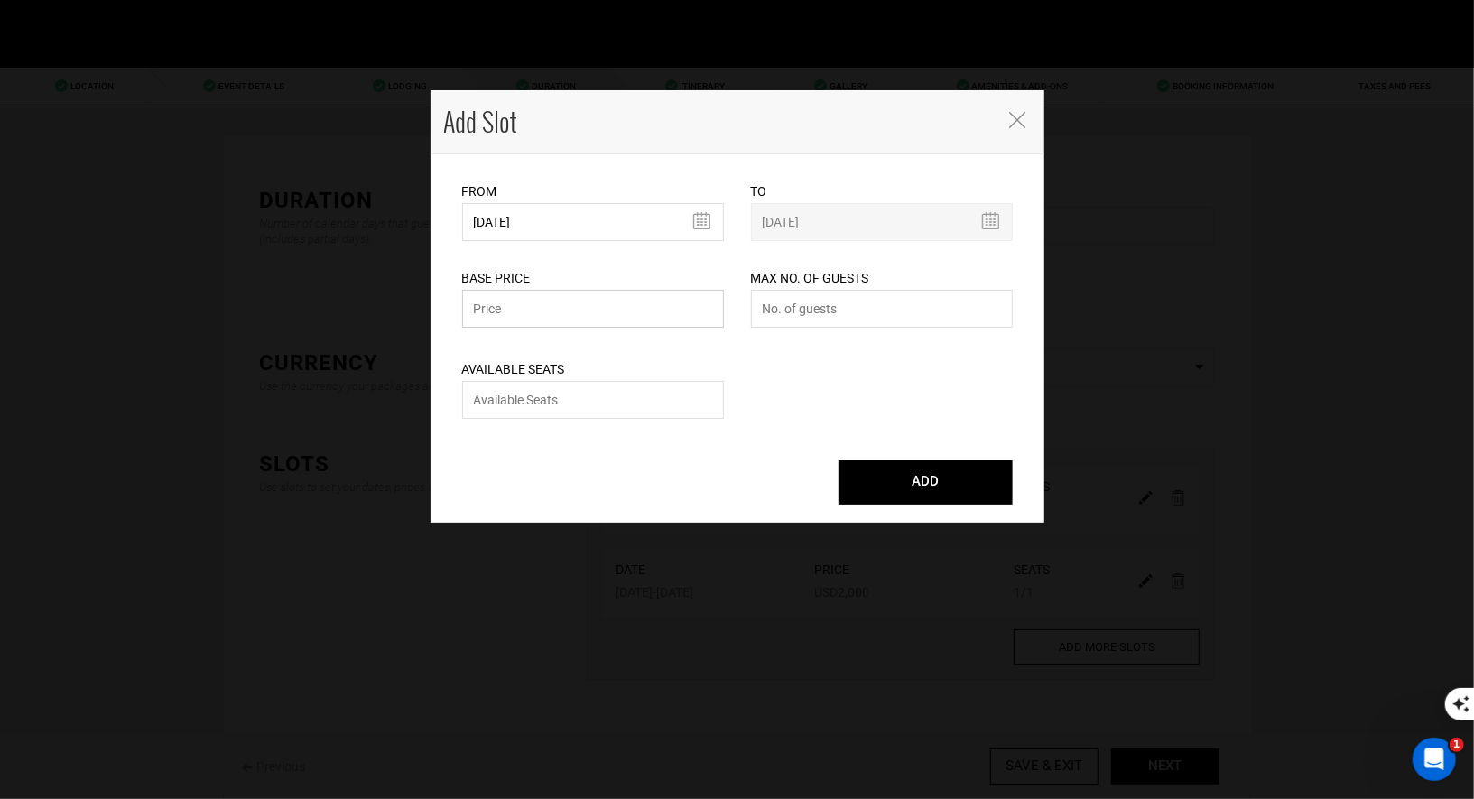
click at [627, 316] on input "text" at bounding box center [593, 309] width 262 height 38
type input "2000"
click at [830, 305] on input "number" at bounding box center [882, 309] width 262 height 38
type input "2"
click at [604, 413] on input "number" at bounding box center [593, 400] width 262 height 38
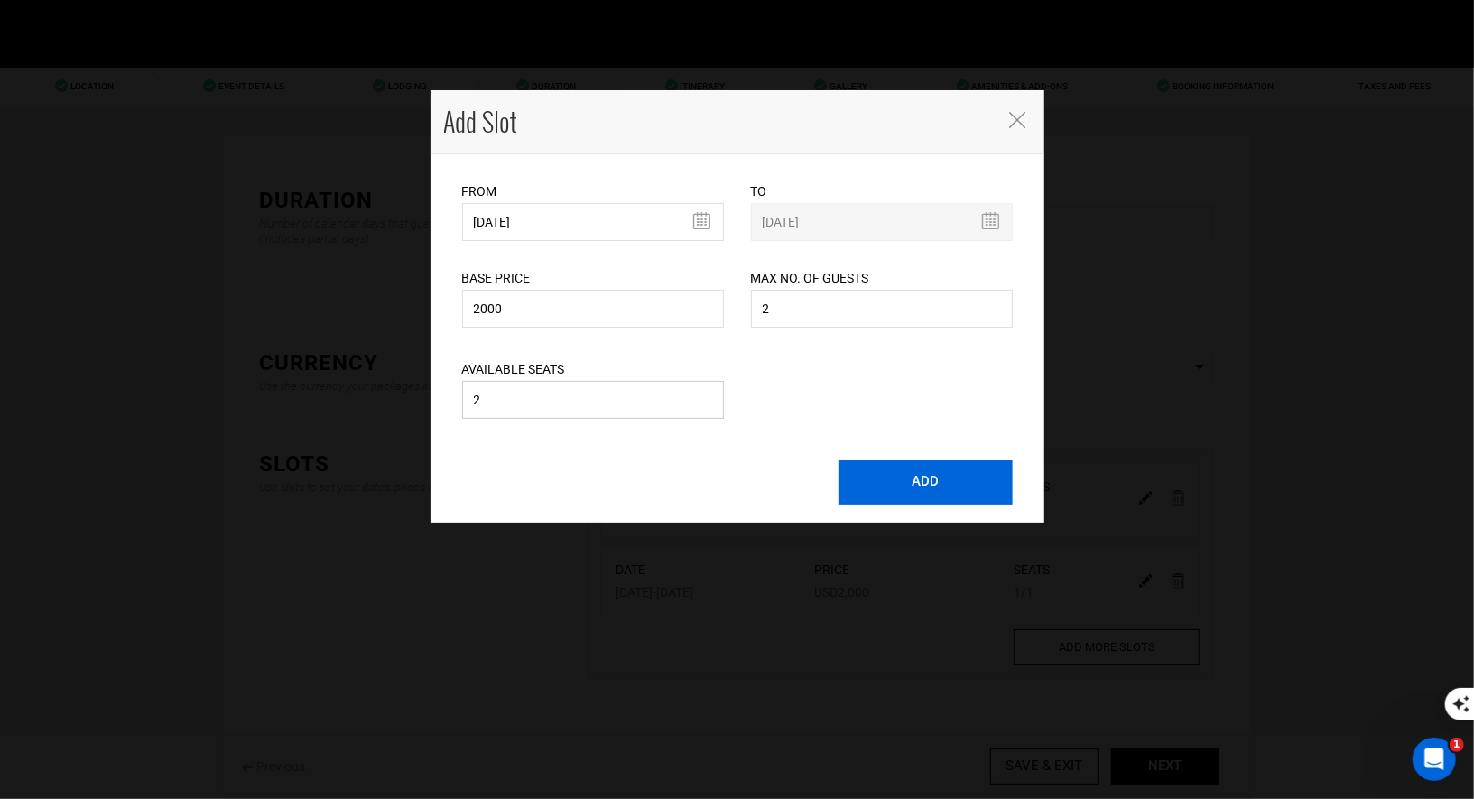
type input "2"
click at [918, 496] on button "ADD" at bounding box center [926, 481] width 174 height 45
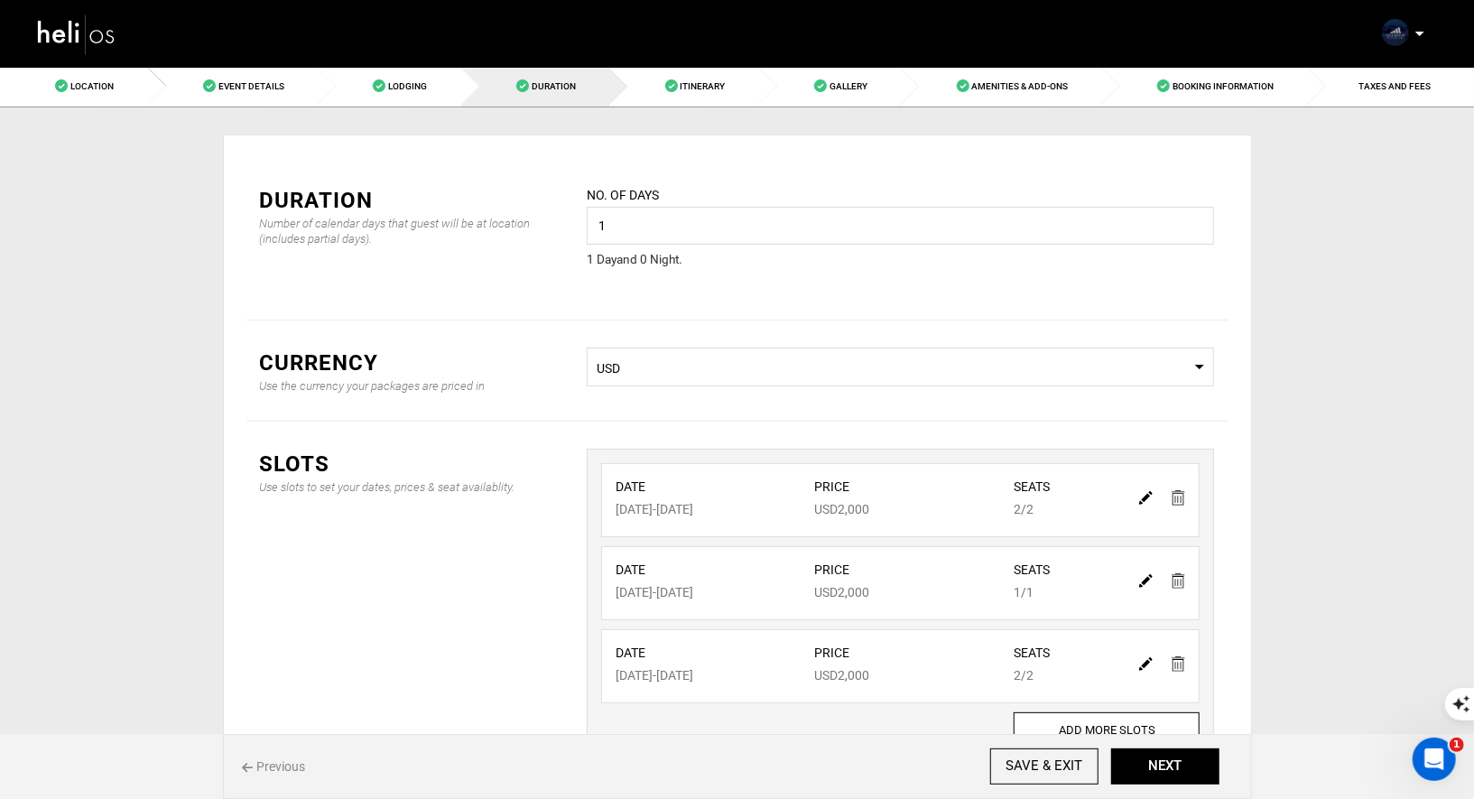
scroll to position [18, 0]
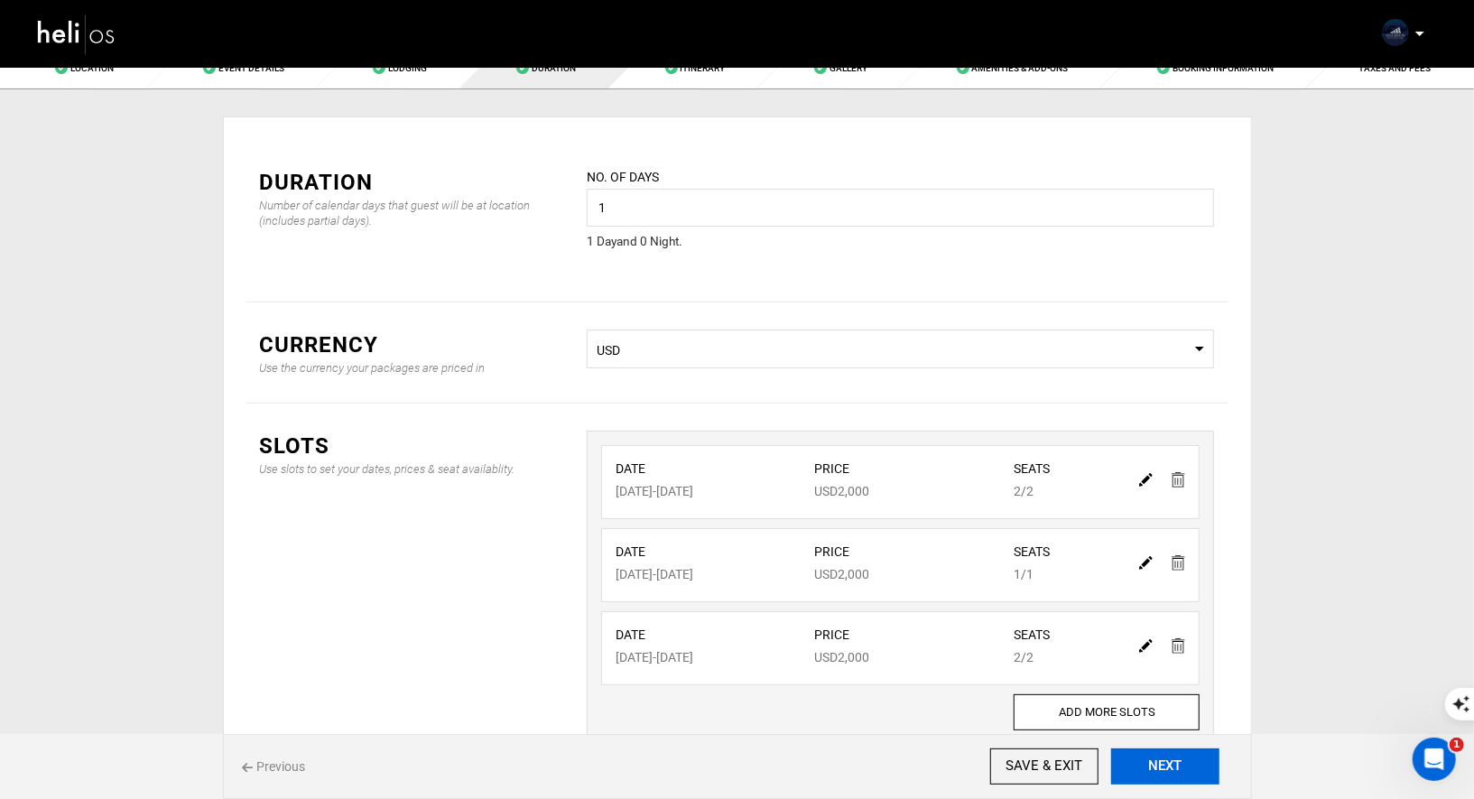
click at [1165, 768] on button "NEXT" at bounding box center [1165, 766] width 108 height 36
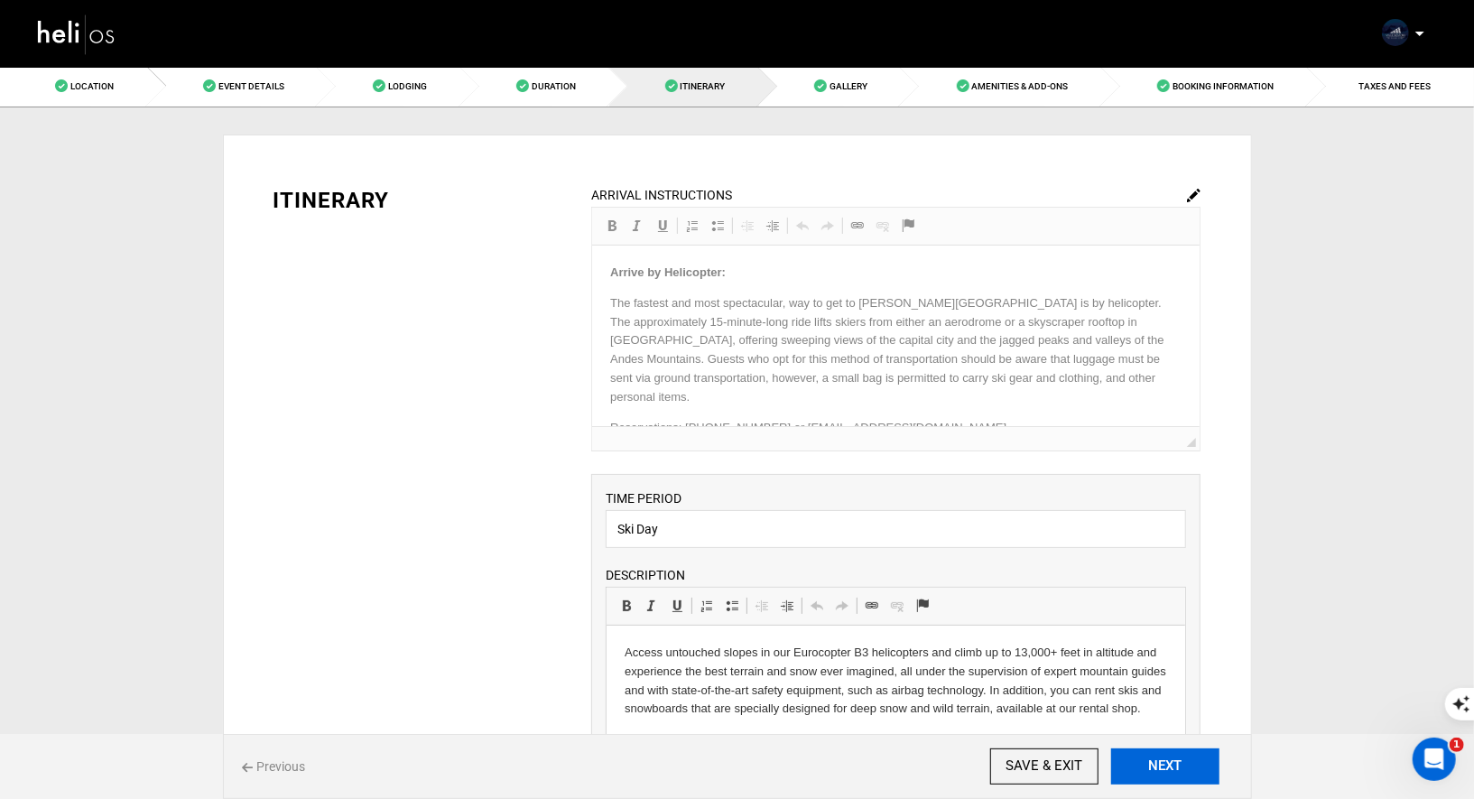
click at [1165, 768] on button "NEXT" at bounding box center [1165, 766] width 108 height 36
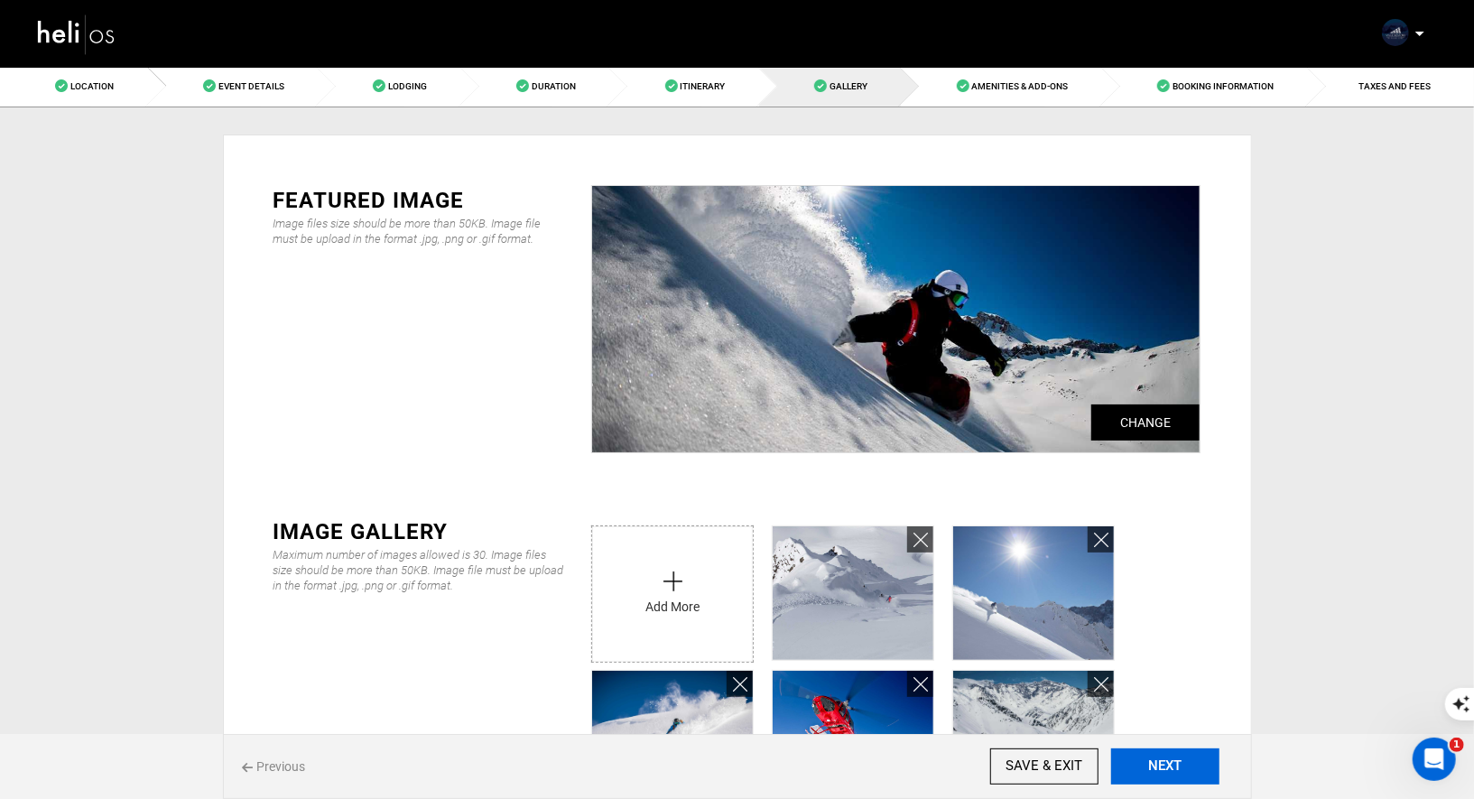
click at [1165, 768] on button "NEXT" at bounding box center [1165, 766] width 108 height 36
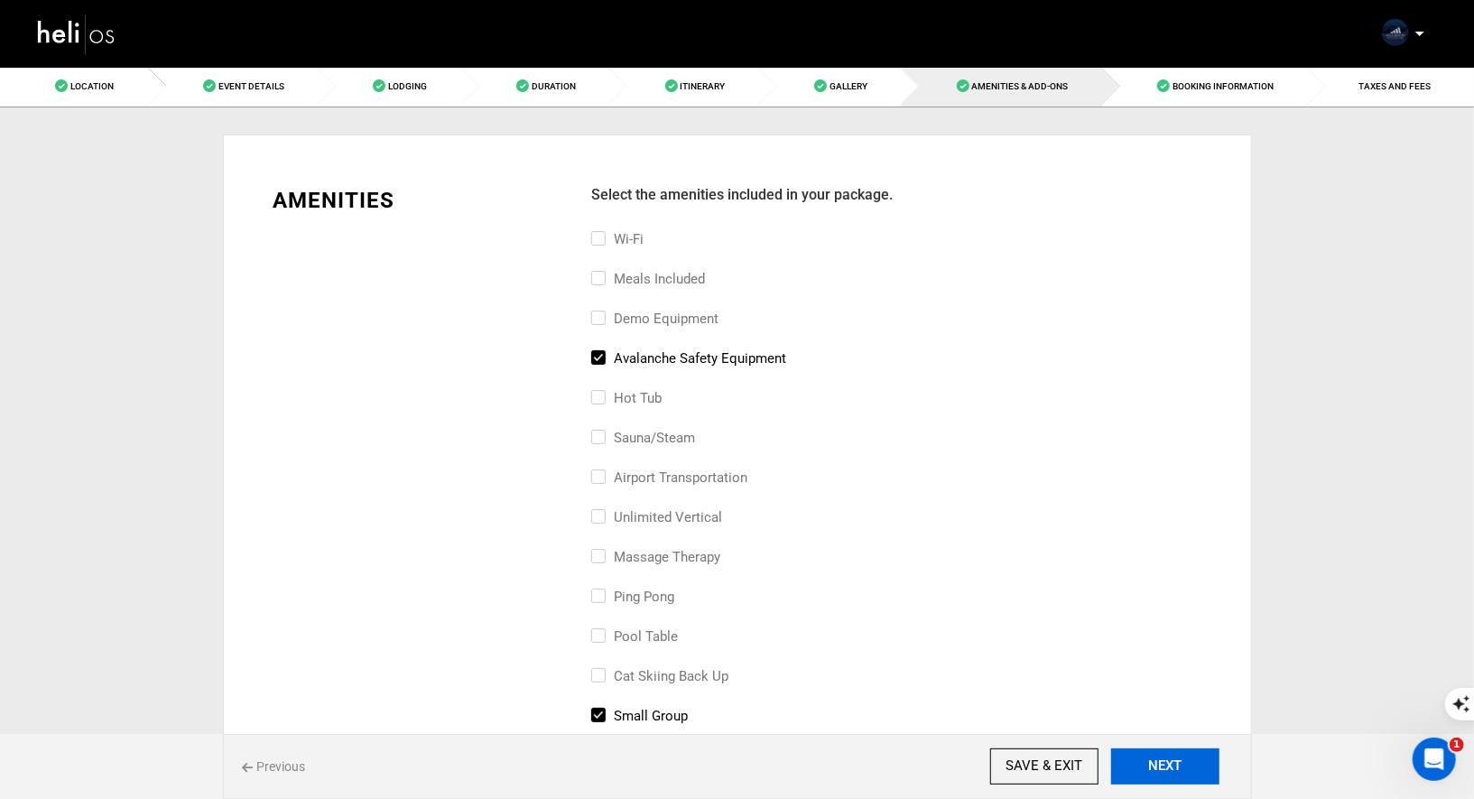
click at [1165, 768] on button "NEXT" at bounding box center [1165, 766] width 108 height 36
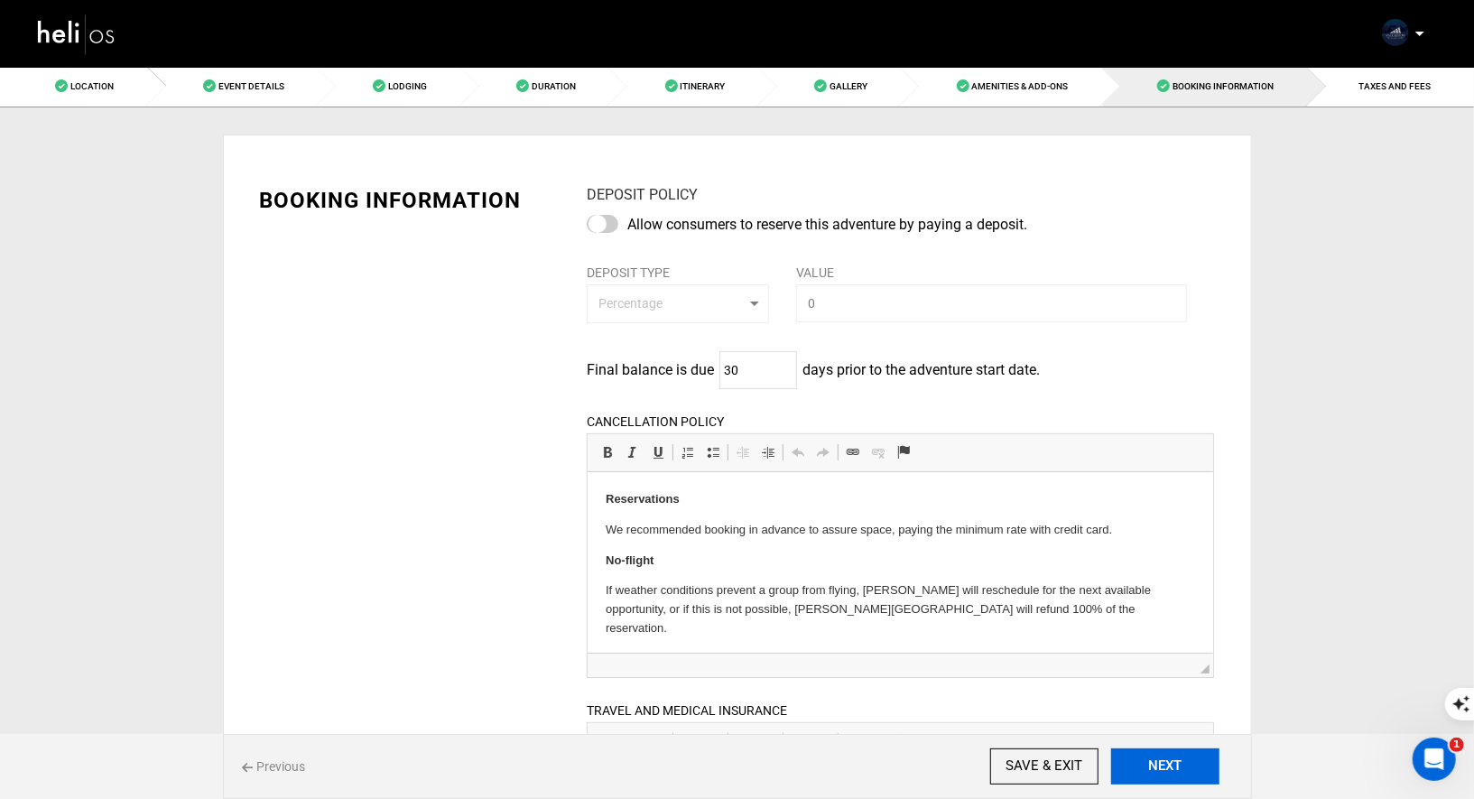
click at [1165, 769] on button "NEXT" at bounding box center [1165, 766] width 108 height 36
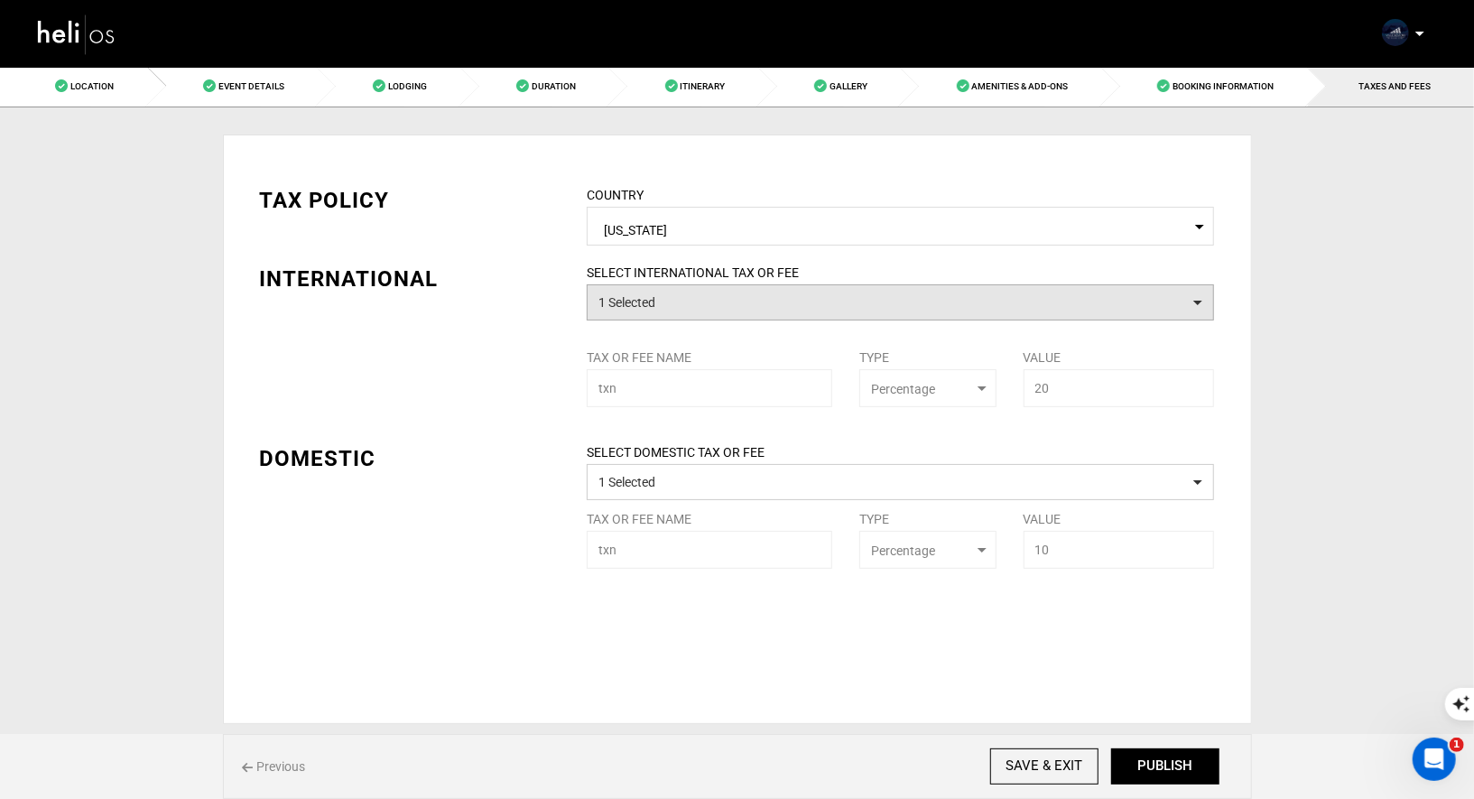
click at [893, 317] on button "1 Selected" at bounding box center [900, 302] width 627 height 36
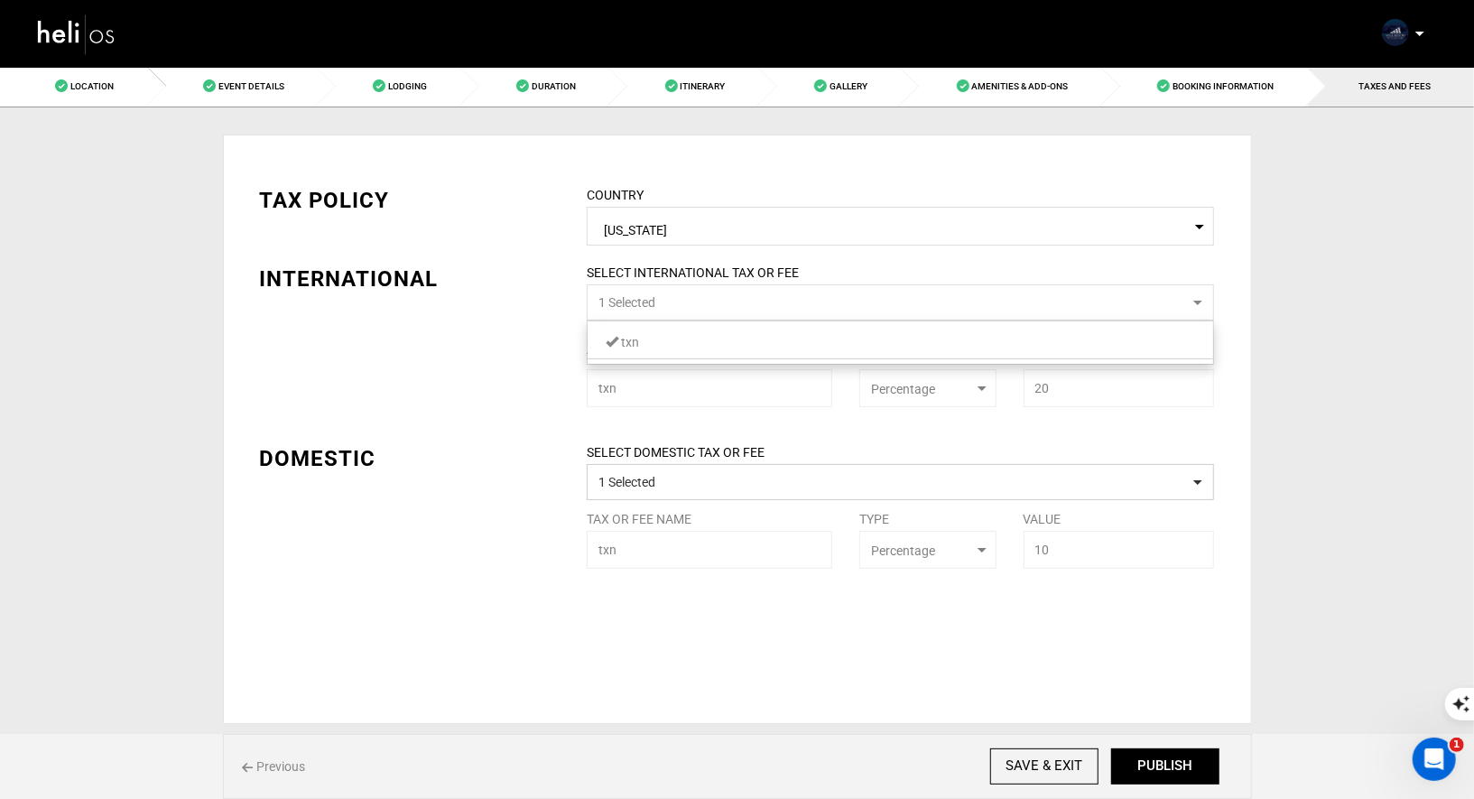
click at [852, 343] on link "txn" at bounding box center [901, 341] width 626 height 23
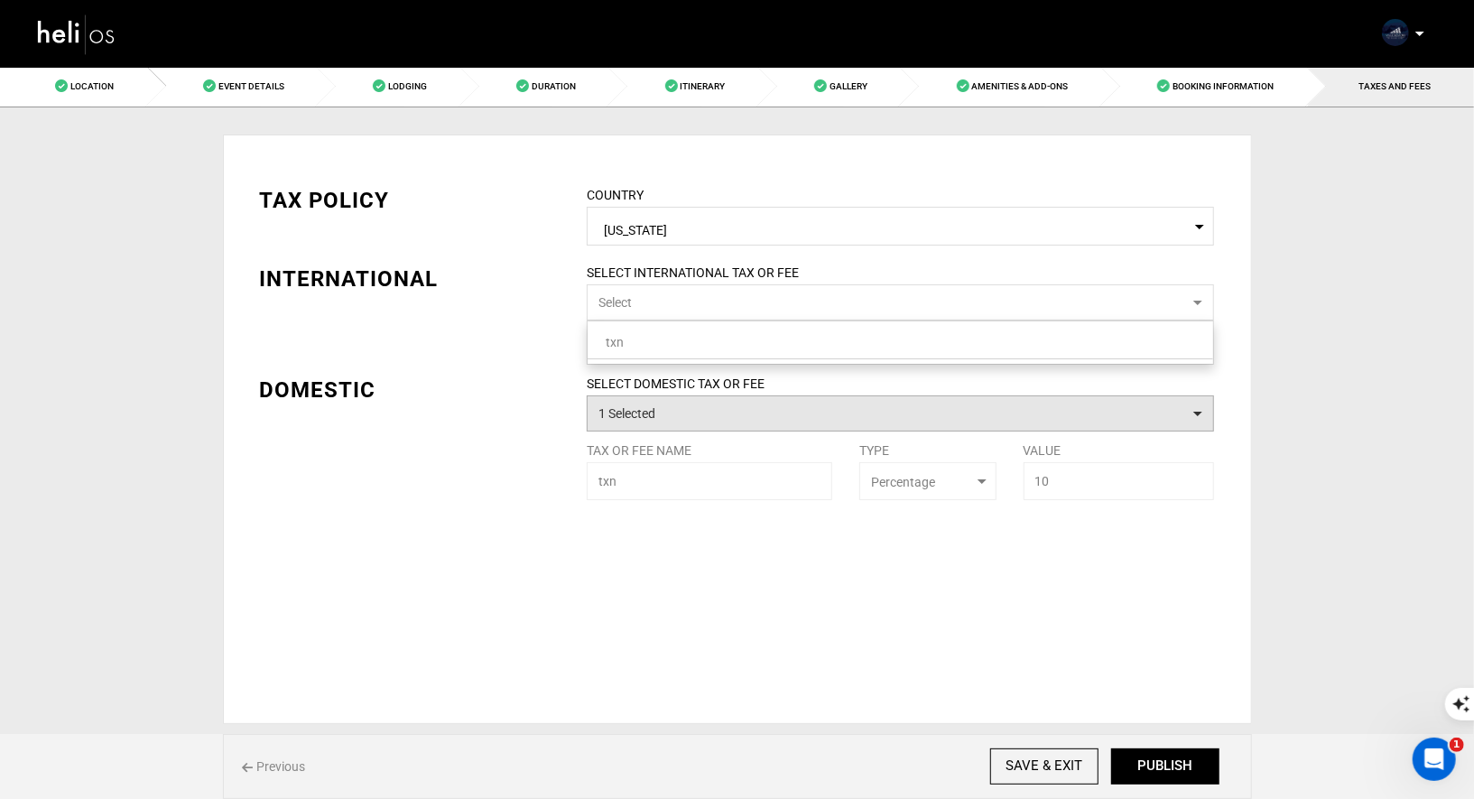
click at [823, 415] on button "1 Selected" at bounding box center [900, 413] width 627 height 36
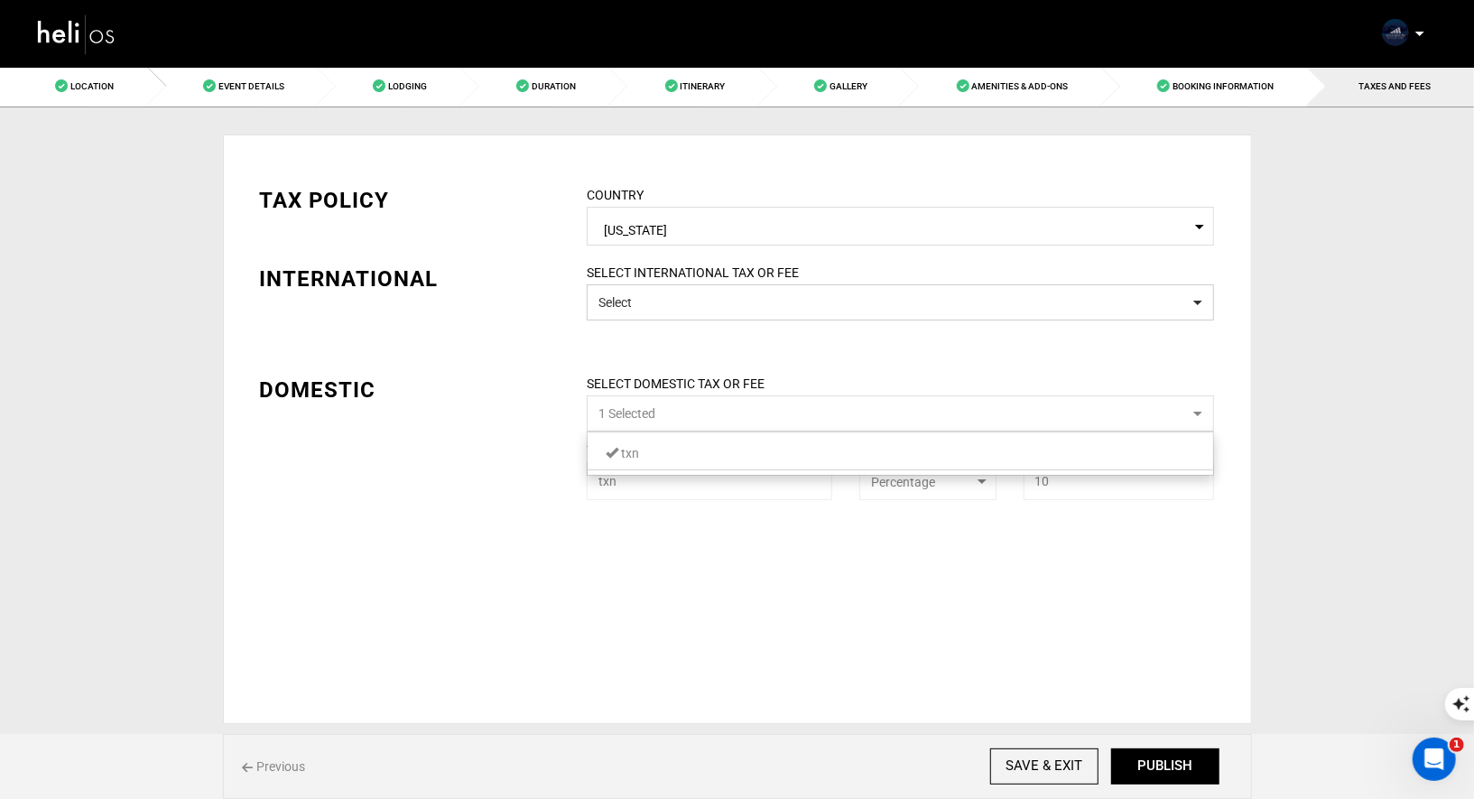
click at [814, 450] on link "txn" at bounding box center [901, 452] width 626 height 23
click at [1219, 644] on div "TAX POLICY COUNTRY Select Country American Samoa Please select a country. INTER…" at bounding box center [737, 428] width 1029 height 589
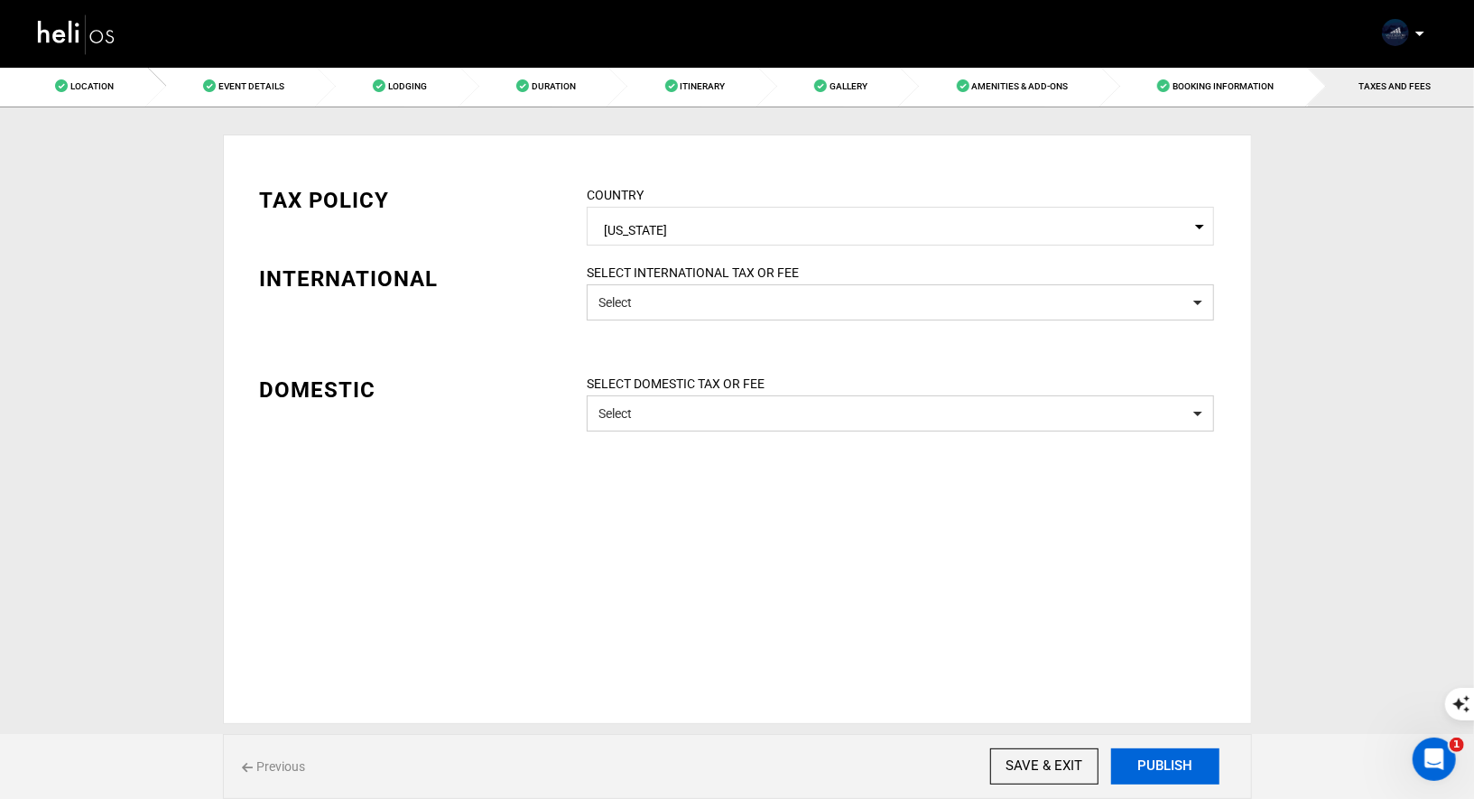
click at [1140, 760] on button "PUBLISH" at bounding box center [1165, 766] width 108 height 36
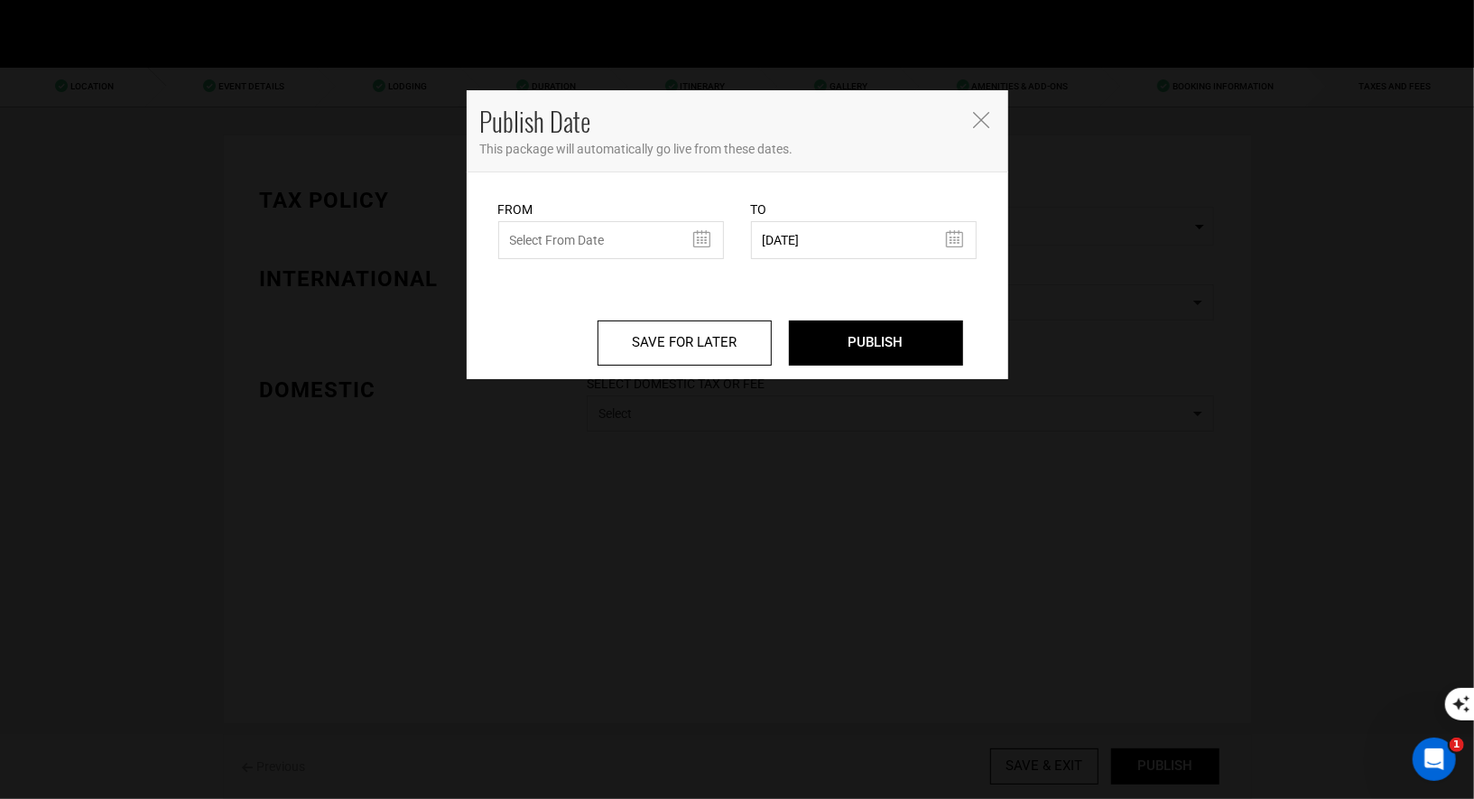
click at [618, 221] on div "From From Date needs to be future date. Please select From Date." at bounding box center [611, 229] width 226 height 60
click at [598, 240] on input "text" at bounding box center [611, 240] width 226 height 38
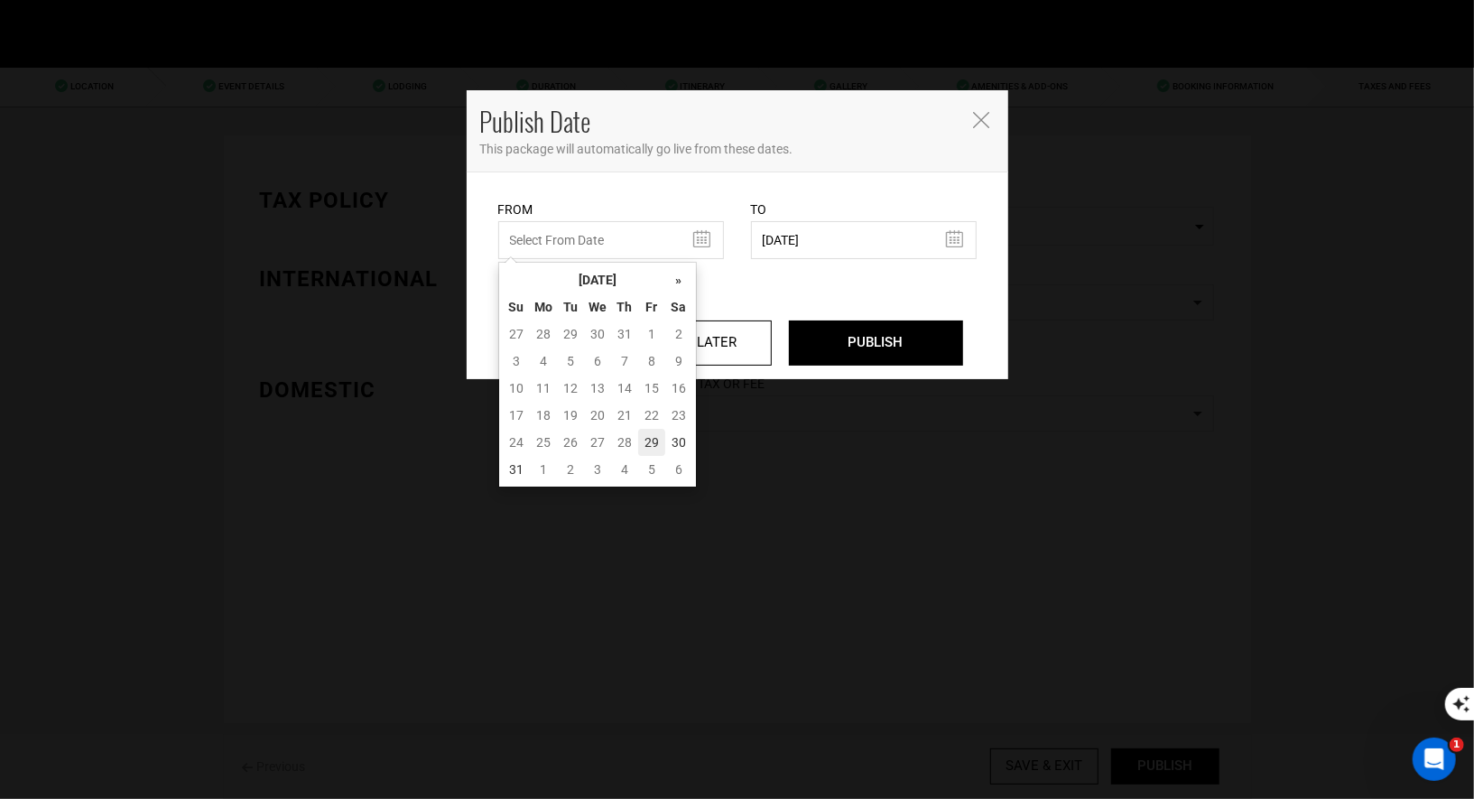
click at [661, 450] on td "29" at bounding box center [651, 442] width 27 height 27
type input "08/29/2025"
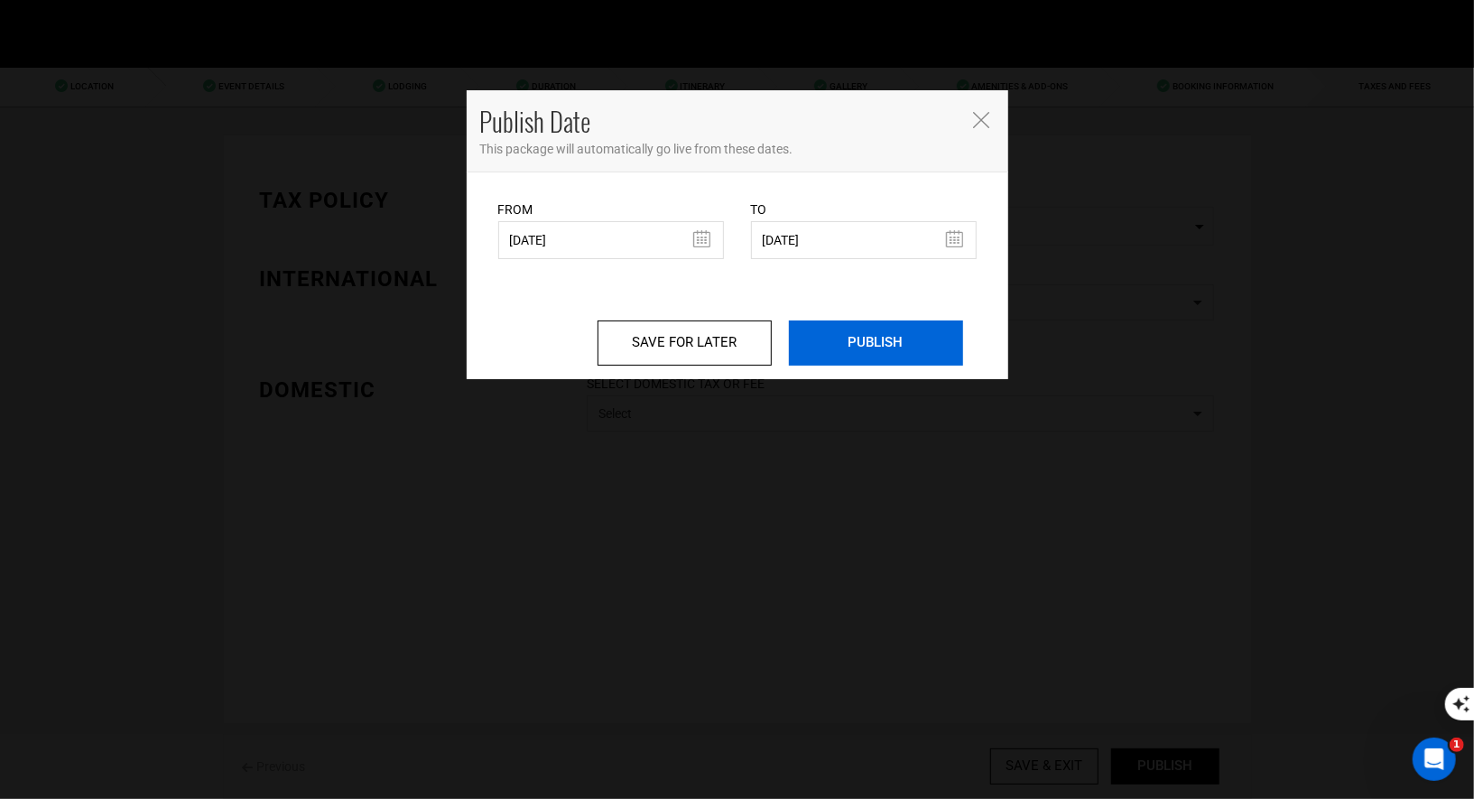
click at [839, 341] on input "PUBLISH" at bounding box center [876, 342] width 174 height 45
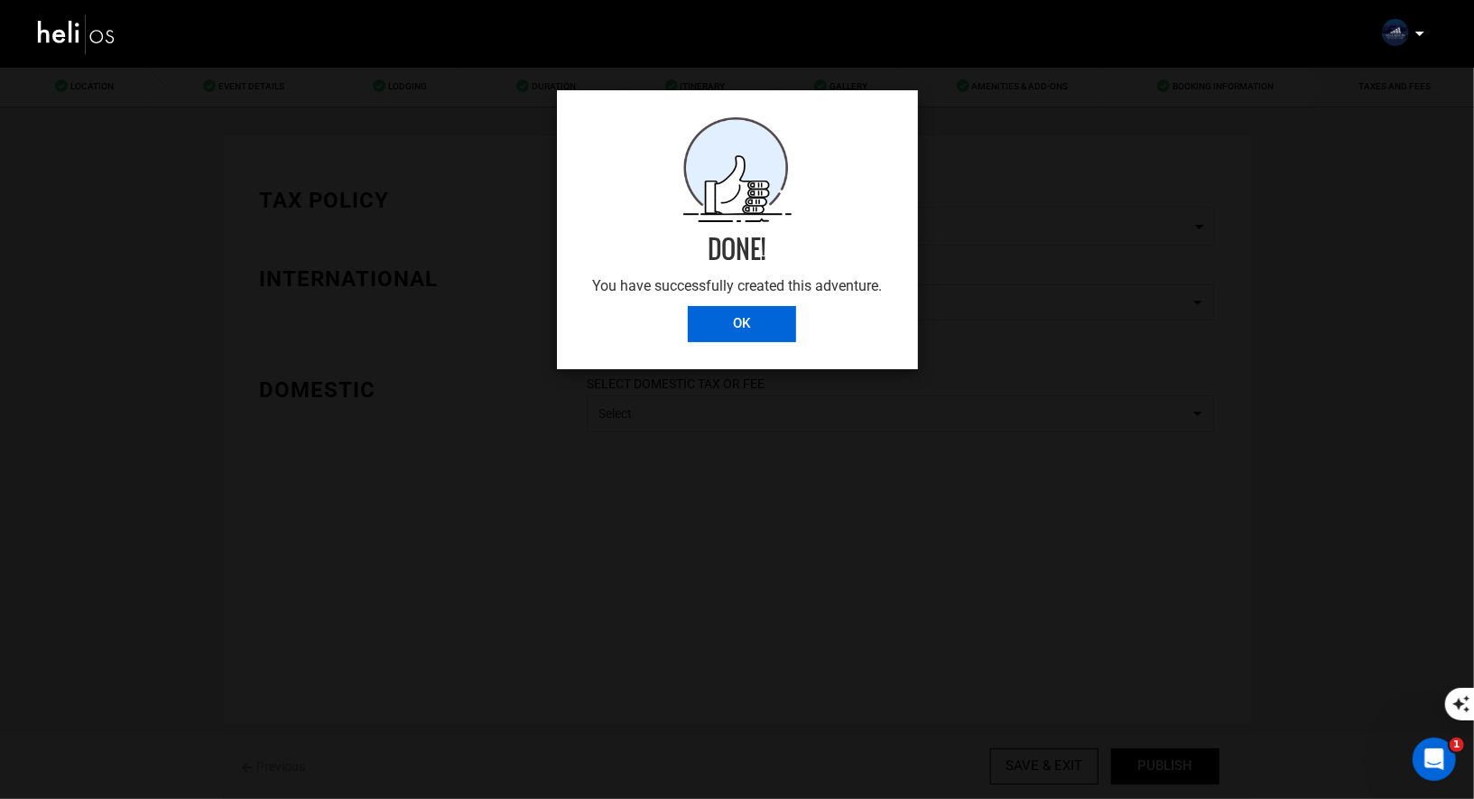
click at [761, 339] on input "OK" at bounding box center [742, 324] width 108 height 36
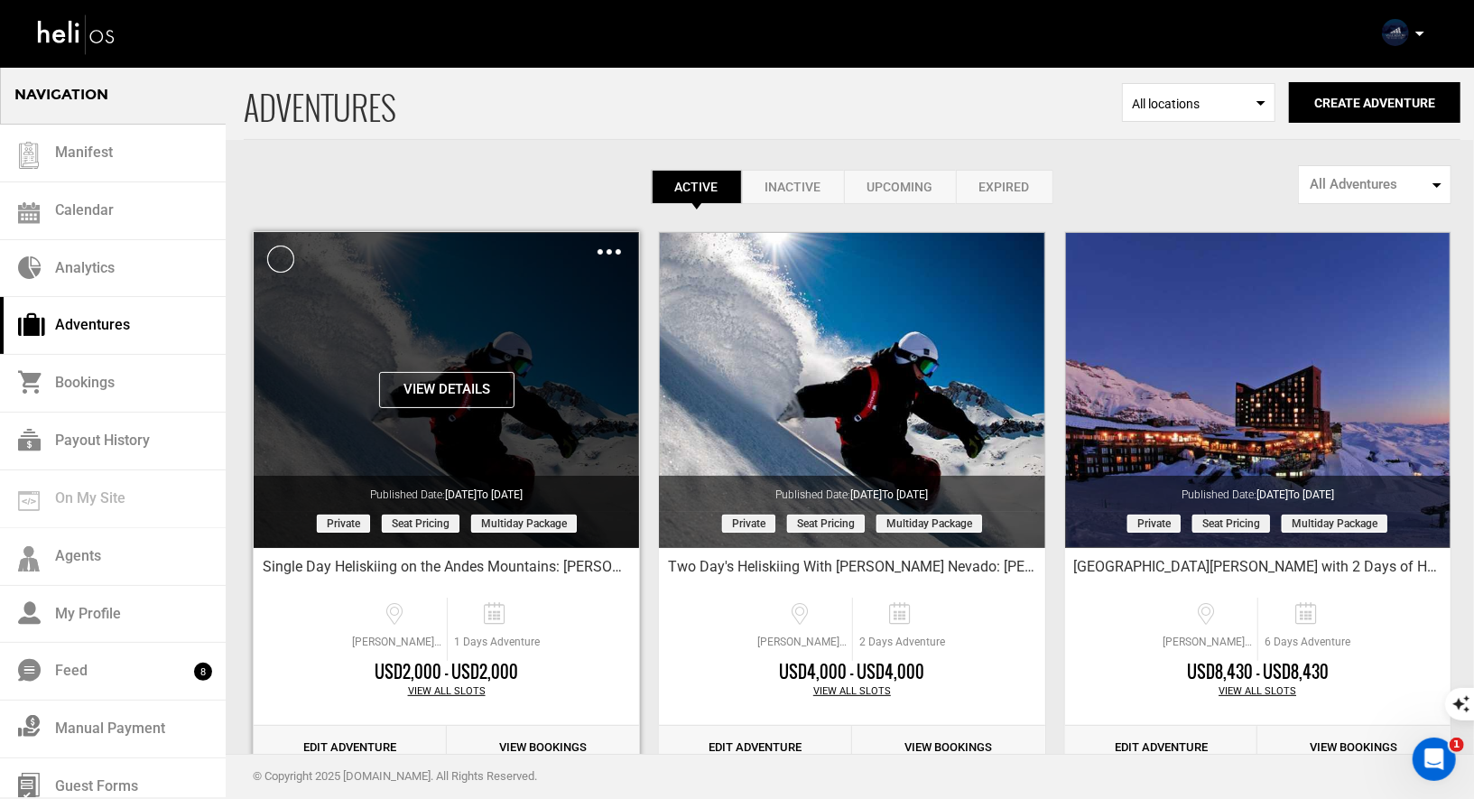
click at [600, 252] on img at bounding box center [609, 251] width 23 height 5
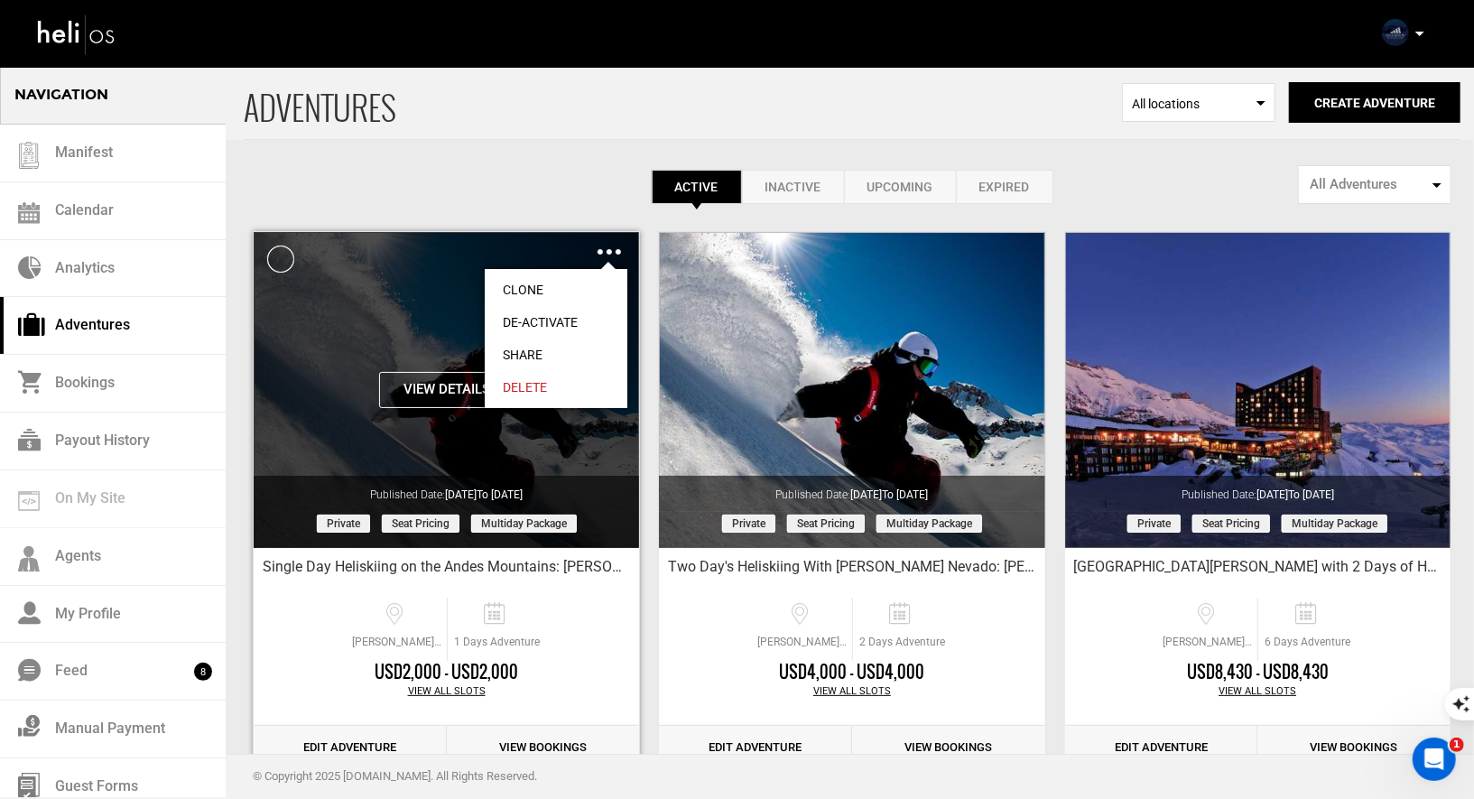
click at [524, 274] on link "Clone" at bounding box center [556, 290] width 143 height 32
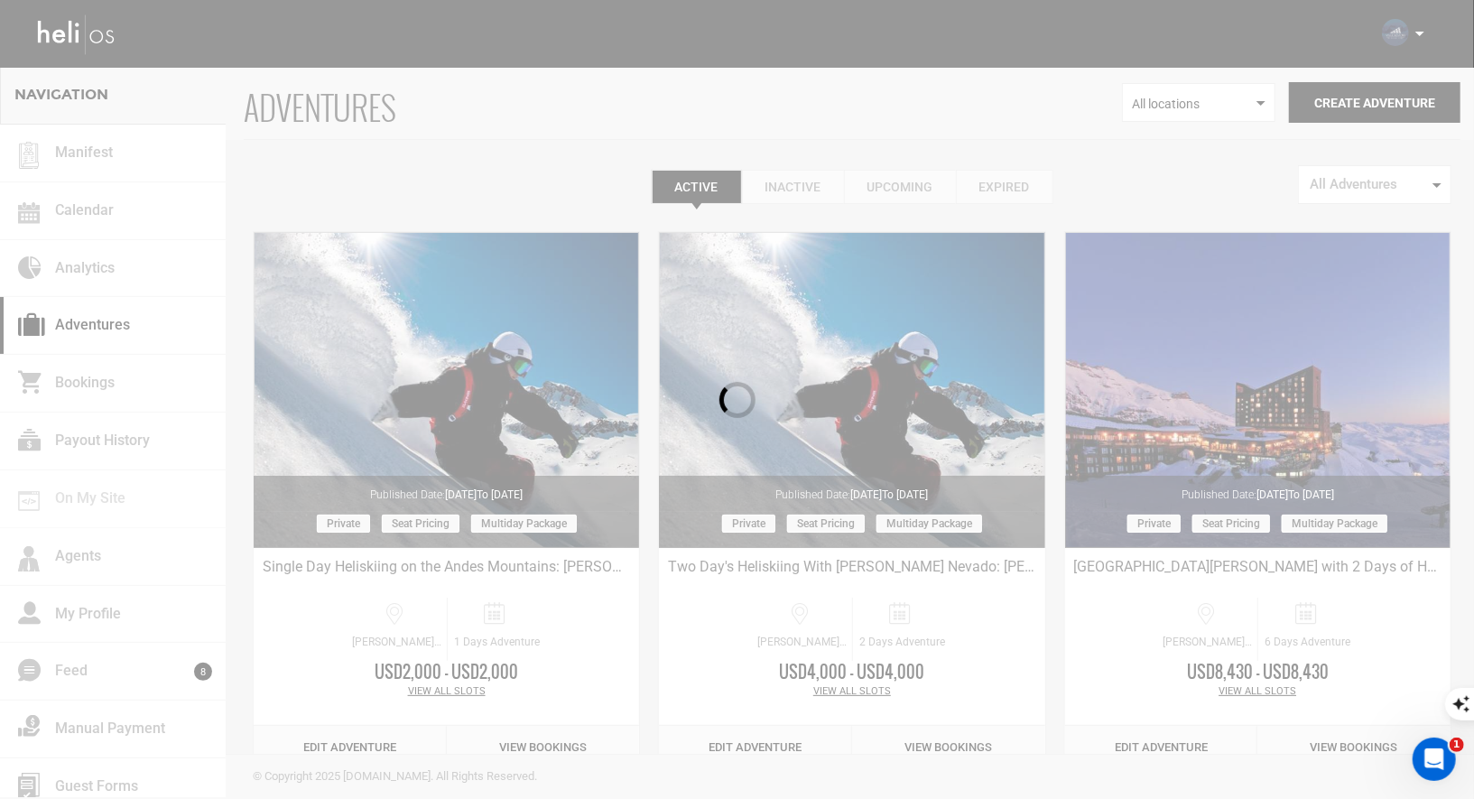
click at [339, 148] on div at bounding box center [737, 399] width 1474 height 799
click at [97, 31] on div at bounding box center [737, 399] width 1474 height 799
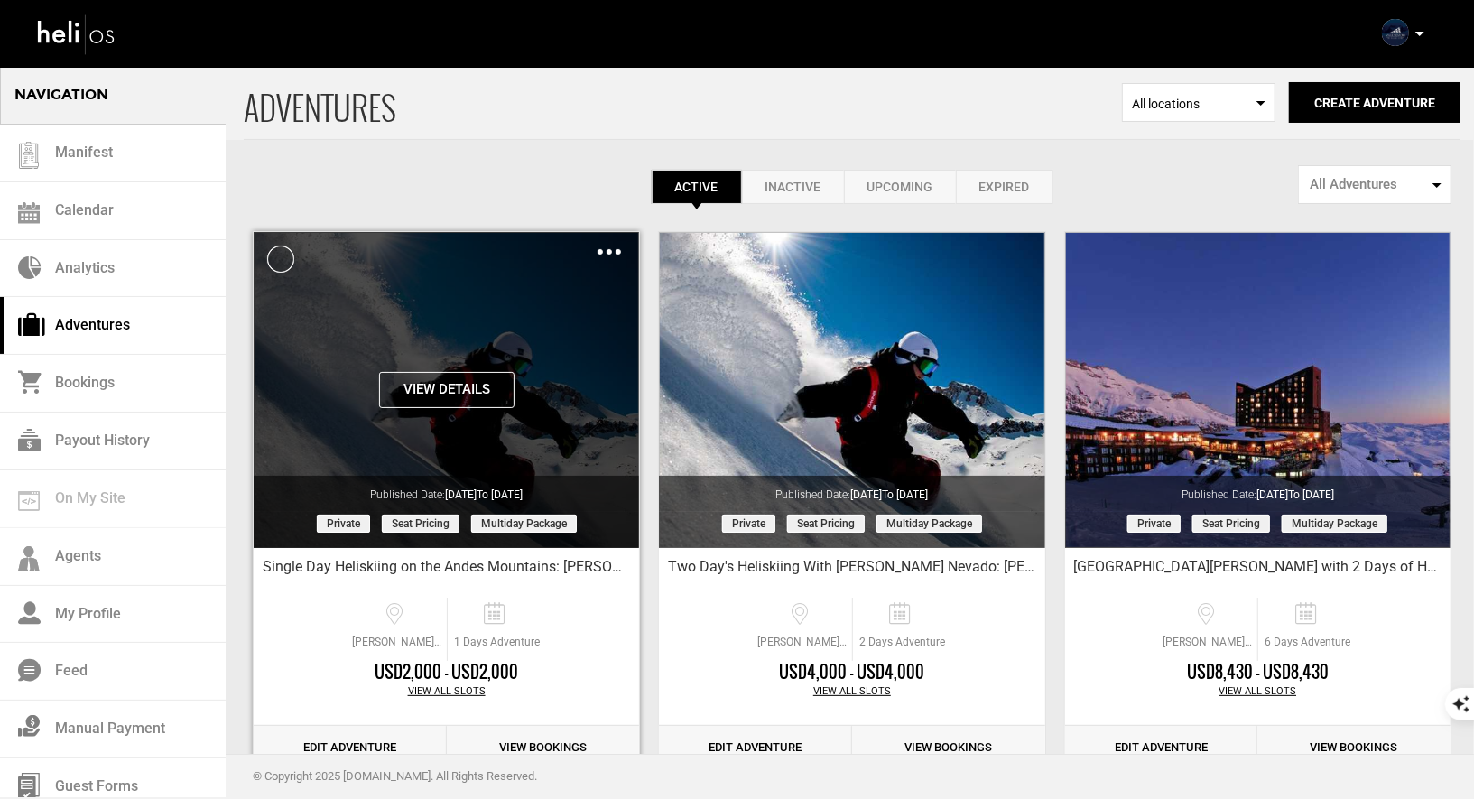
click at [604, 252] on img at bounding box center [609, 251] width 23 height 5
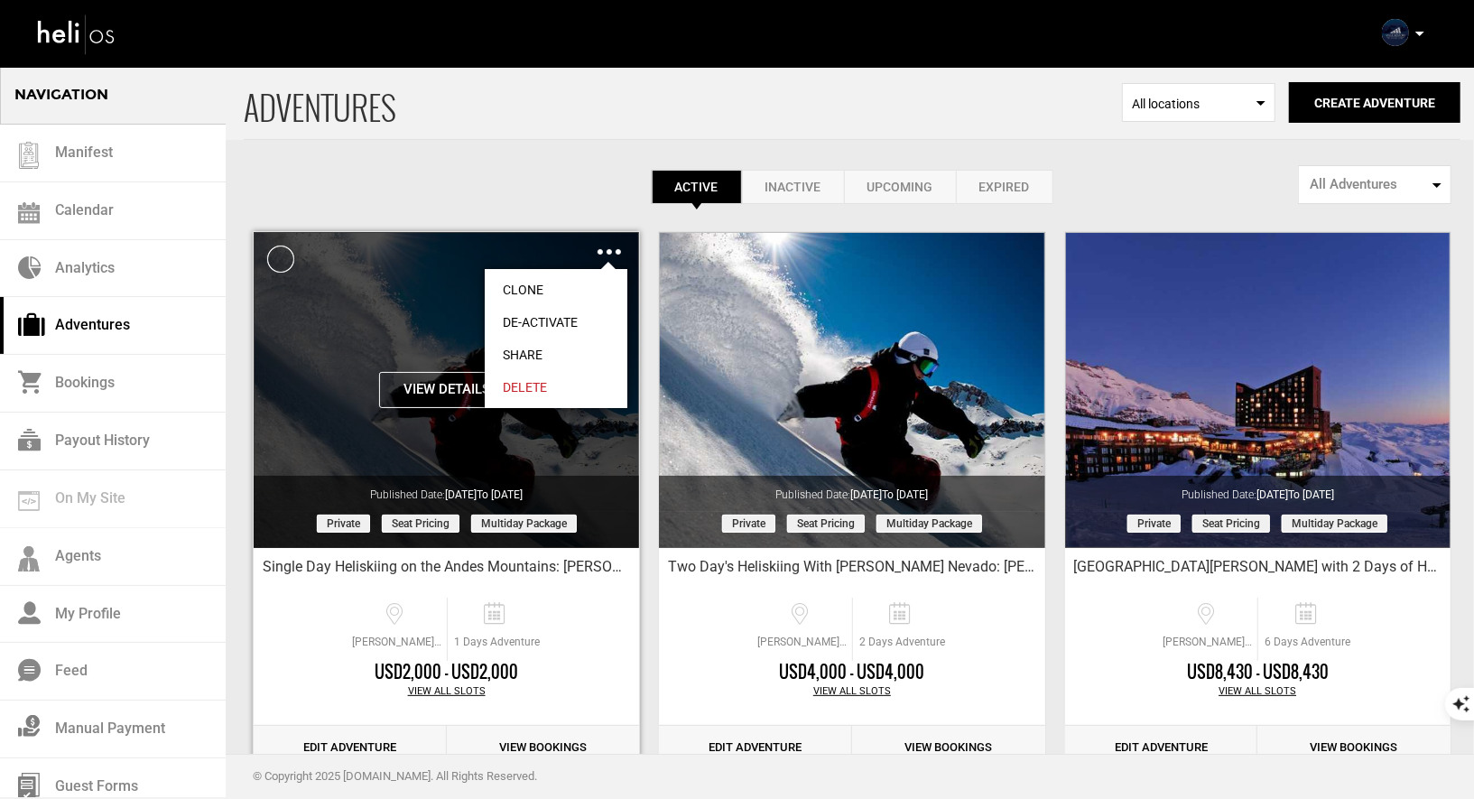
click at [528, 345] on link "Share" at bounding box center [556, 355] width 143 height 32
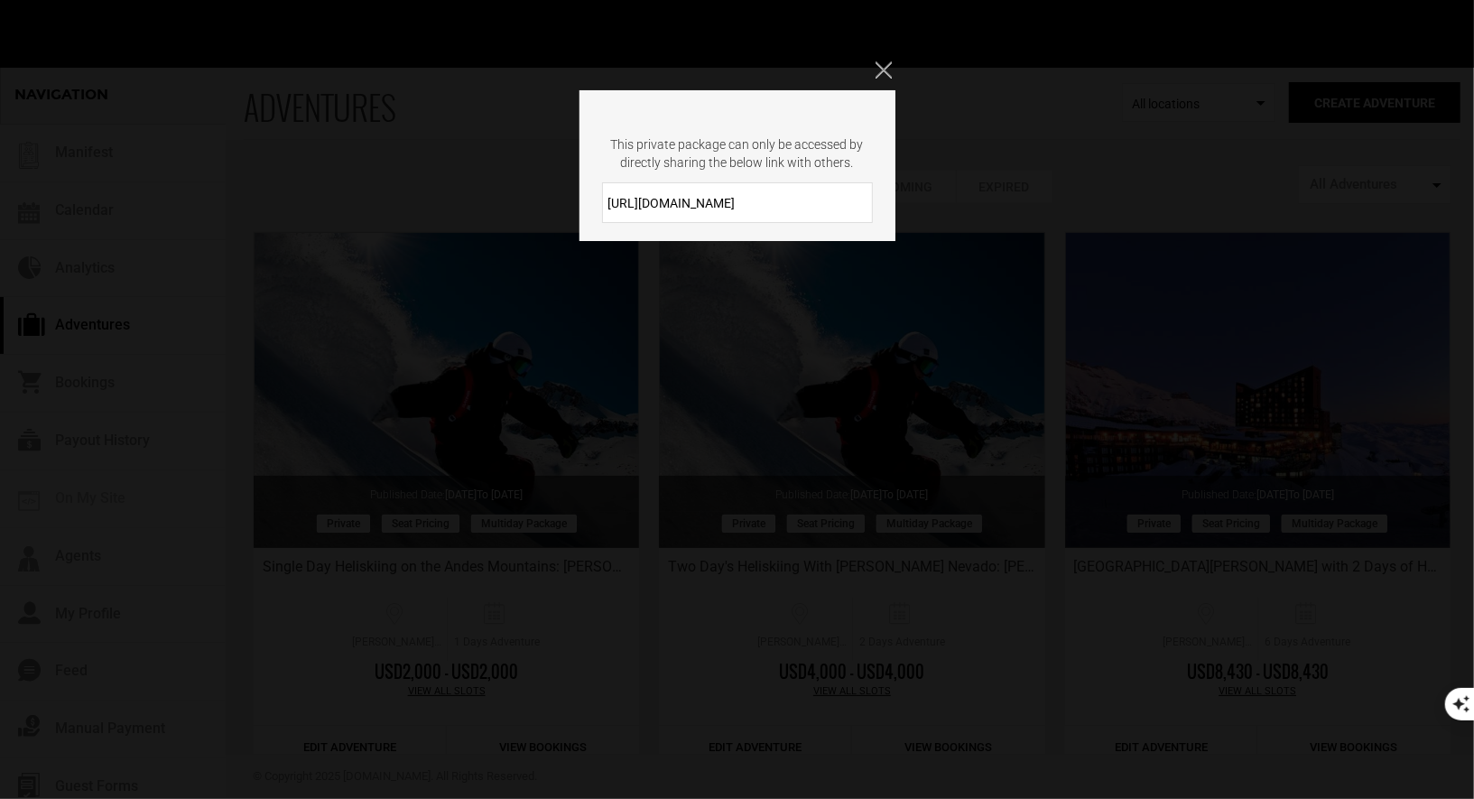
drag, startPoint x: 758, startPoint y: 205, endPoint x: 602, endPoint y: 195, distance: 156.5
click at [605, 195] on input "https://heli.life/wxqzEL" at bounding box center [737, 202] width 271 height 41
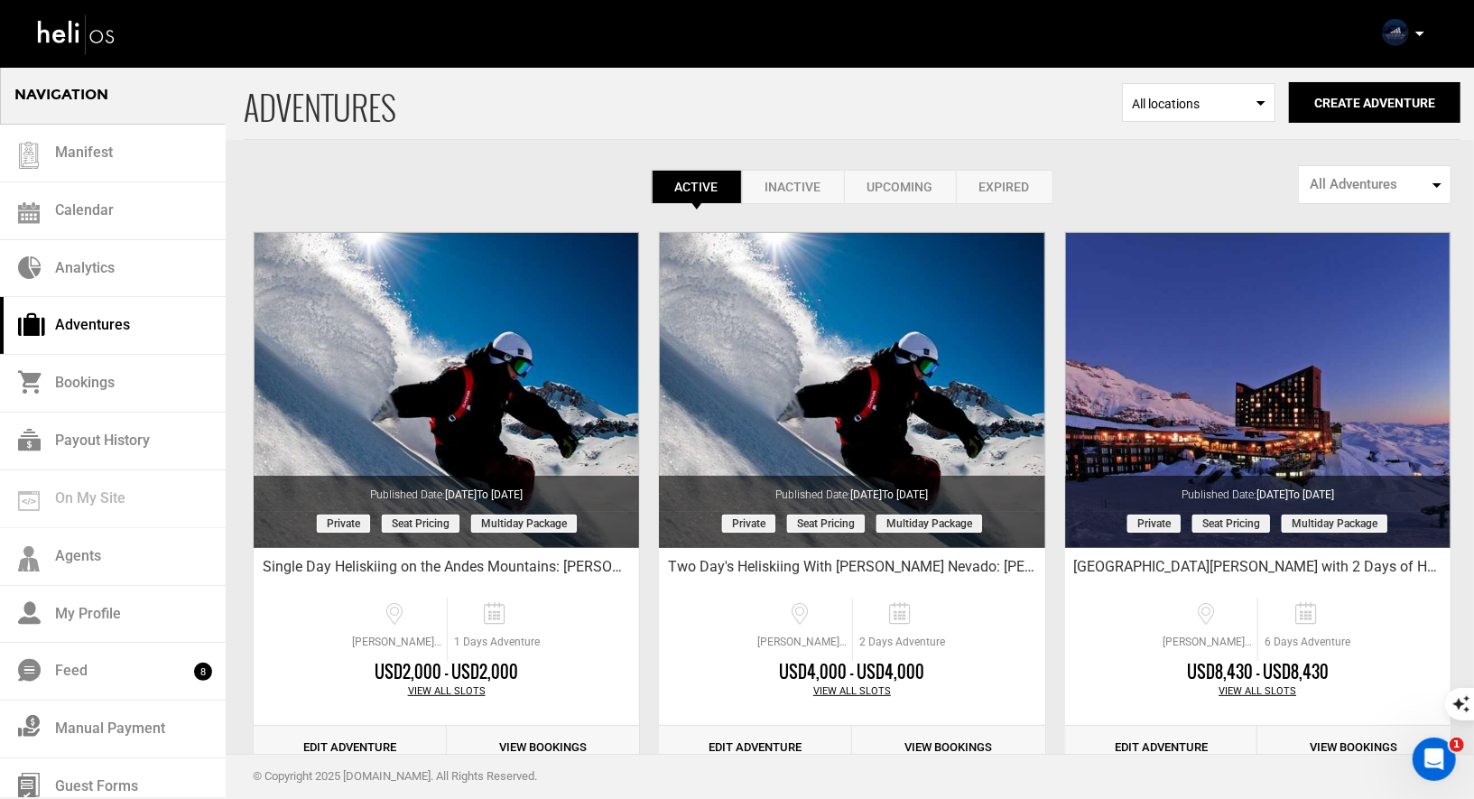
click at [1420, 29] on p at bounding box center [1419, 33] width 11 height 21
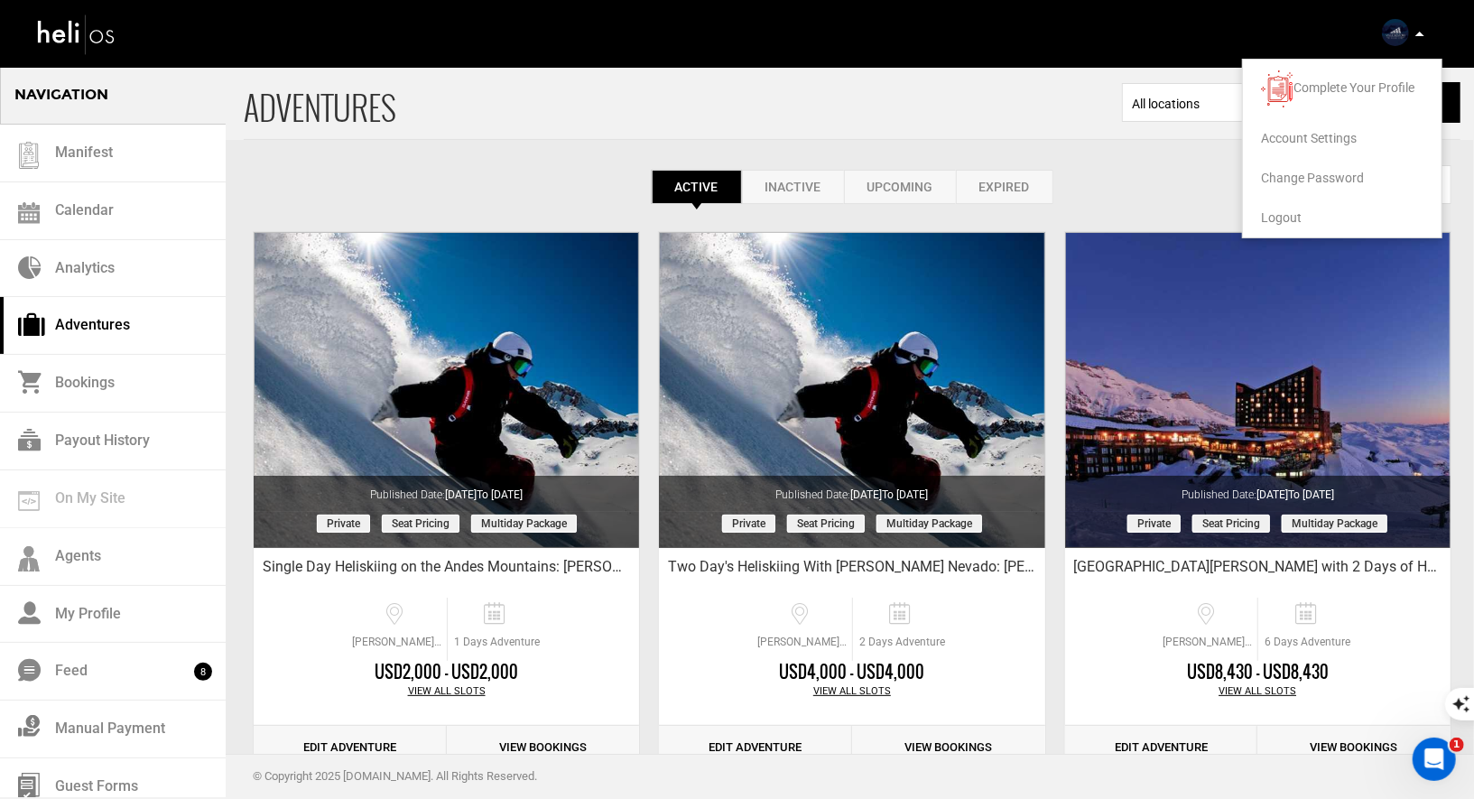
click at [1296, 215] on span "Logout" at bounding box center [1281, 217] width 41 height 14
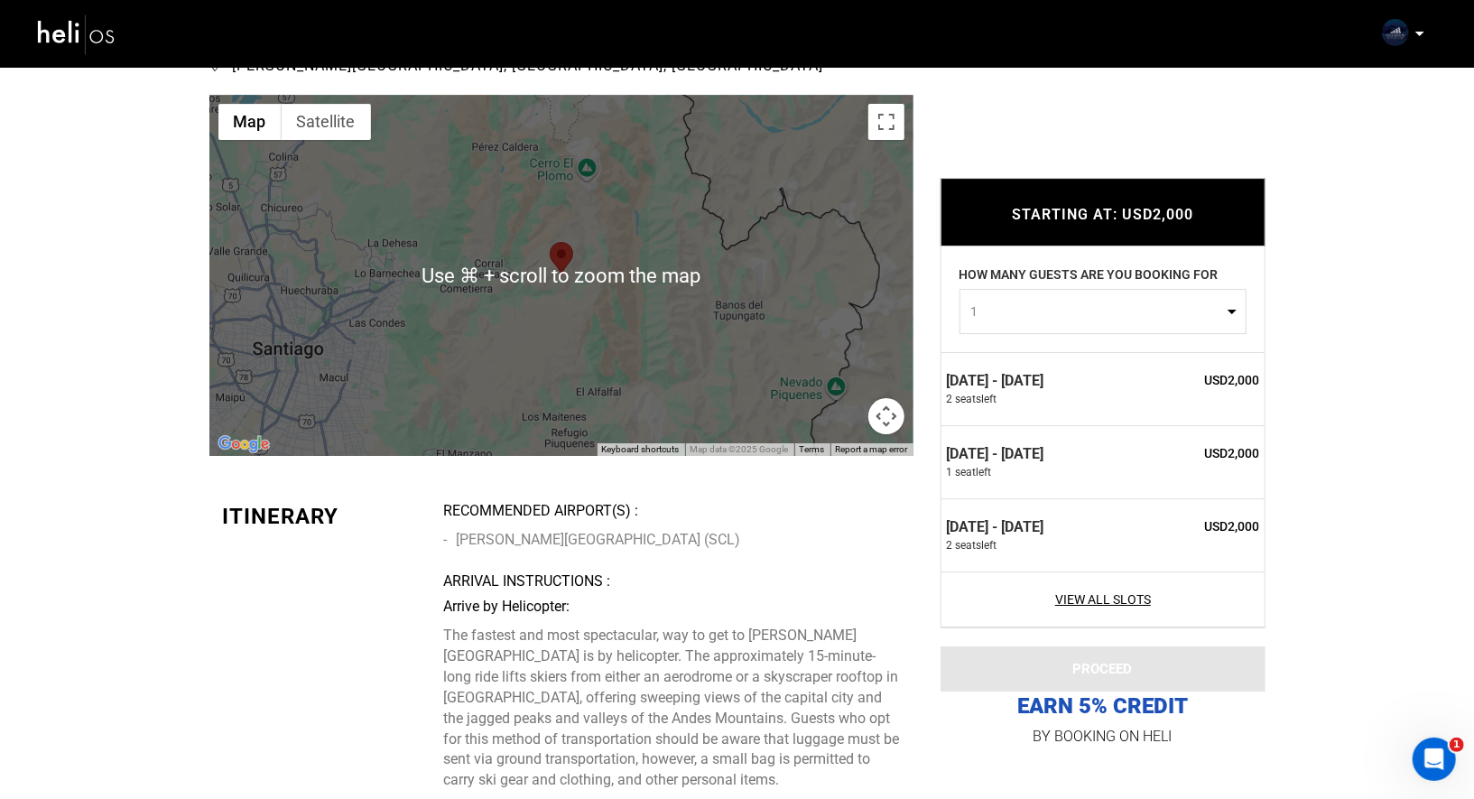
scroll to position [4280, 0]
